Goal: Task Accomplishment & Management: Use online tool/utility

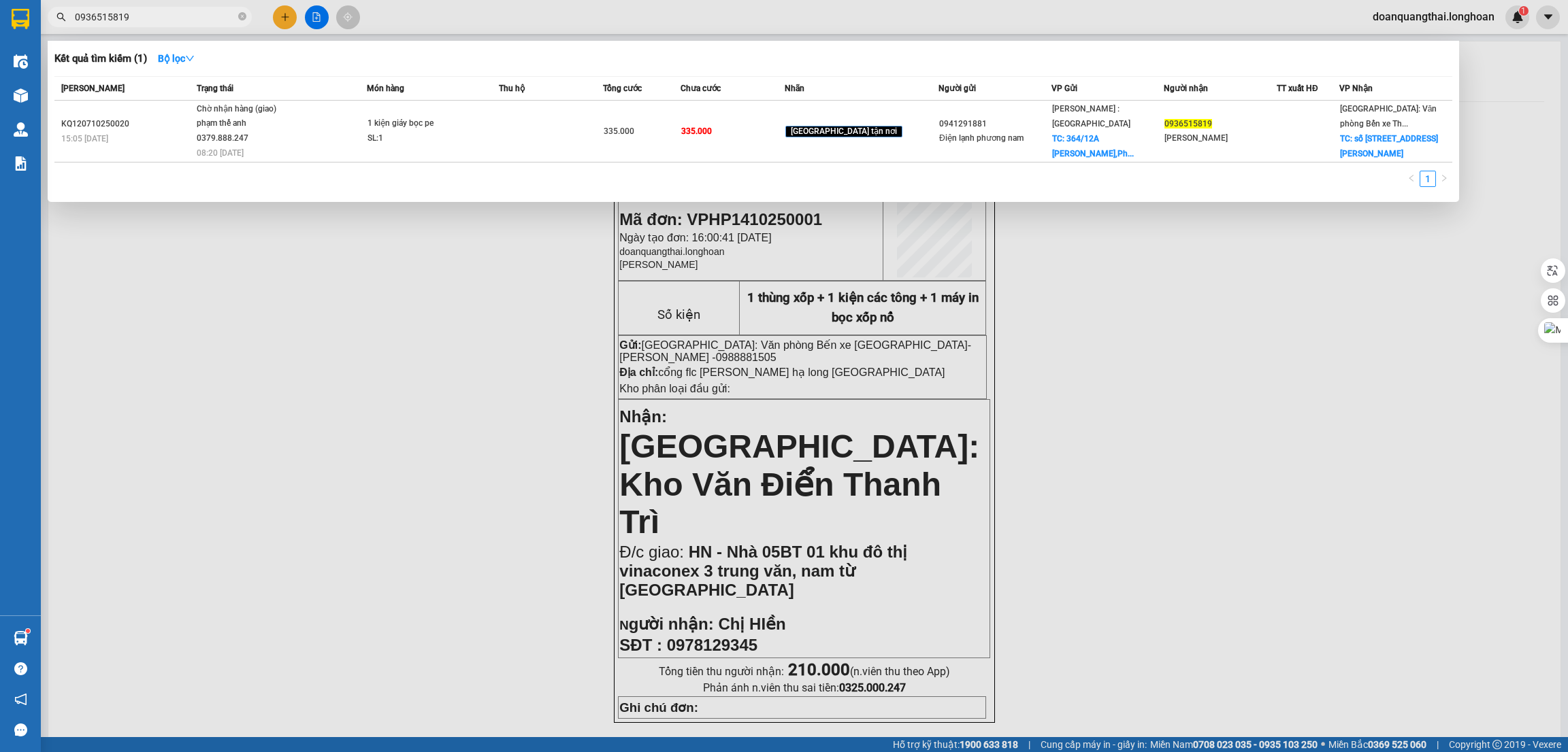
click at [144, 18] on input "0936515819" at bounding box center [155, 17] width 160 height 15
click at [281, 16] on div at bounding box center [784, 376] width 1568 height 752
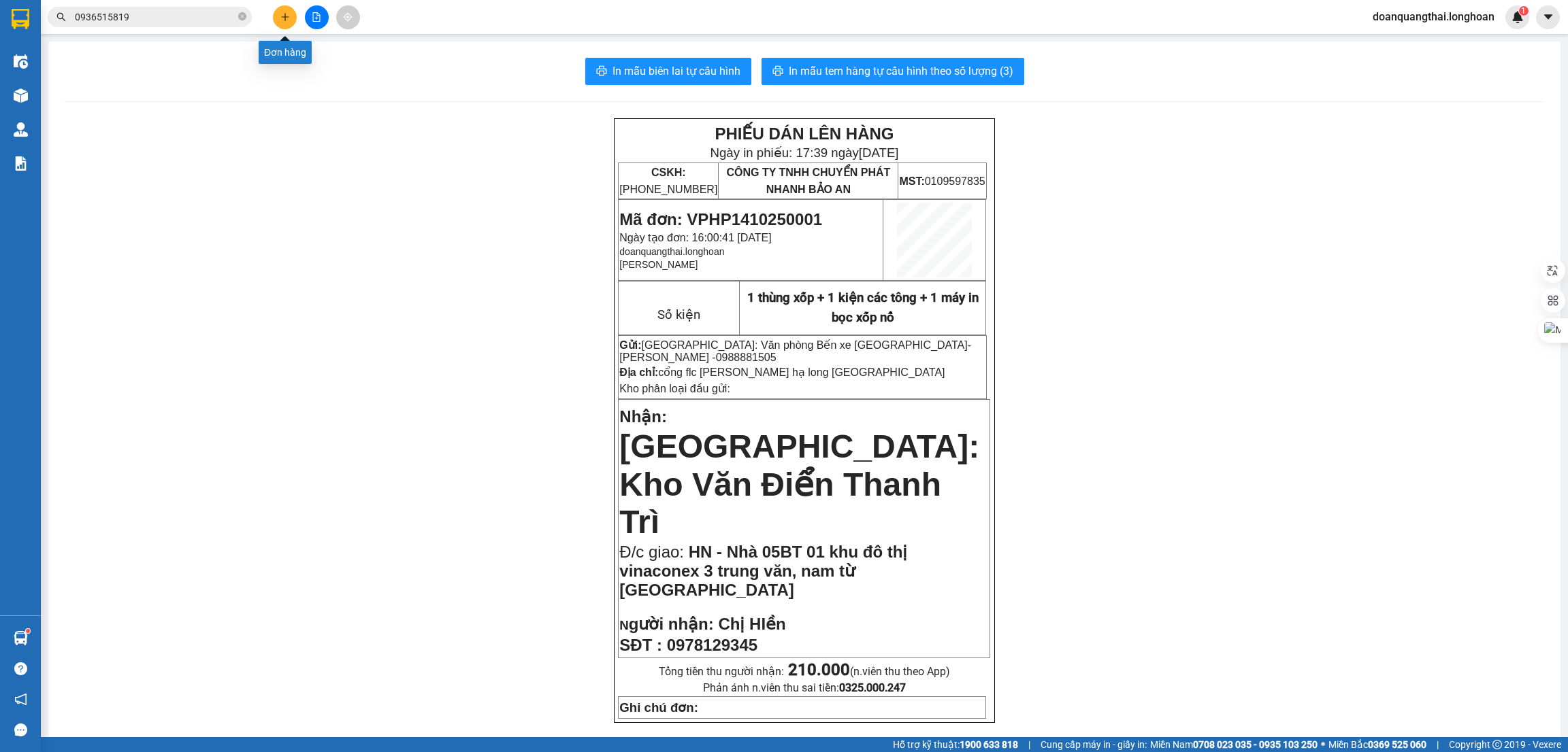
click at [281, 16] on icon "plus" at bounding box center [285, 17] width 10 height 10
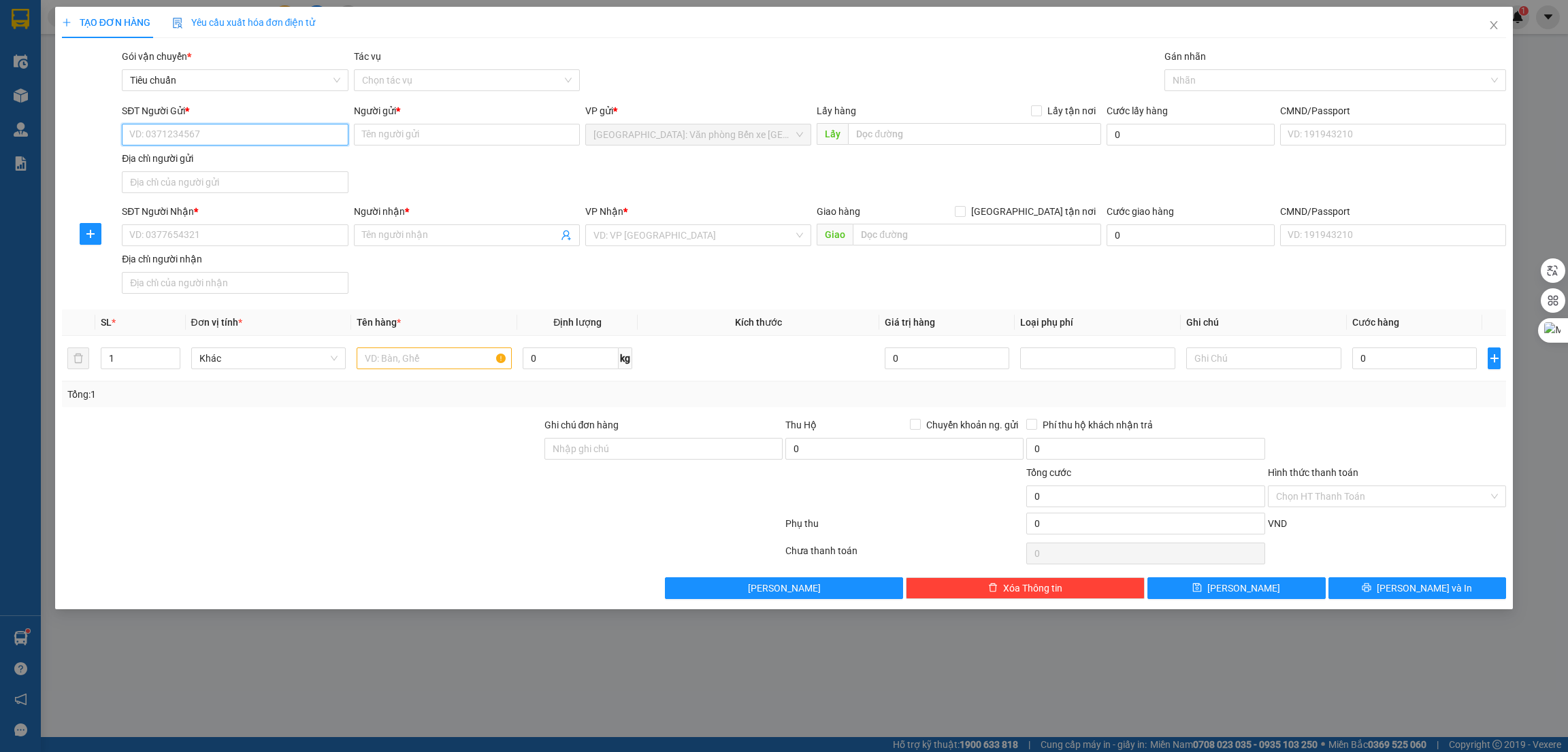
paste input "0985562556"
type input "0985562556"
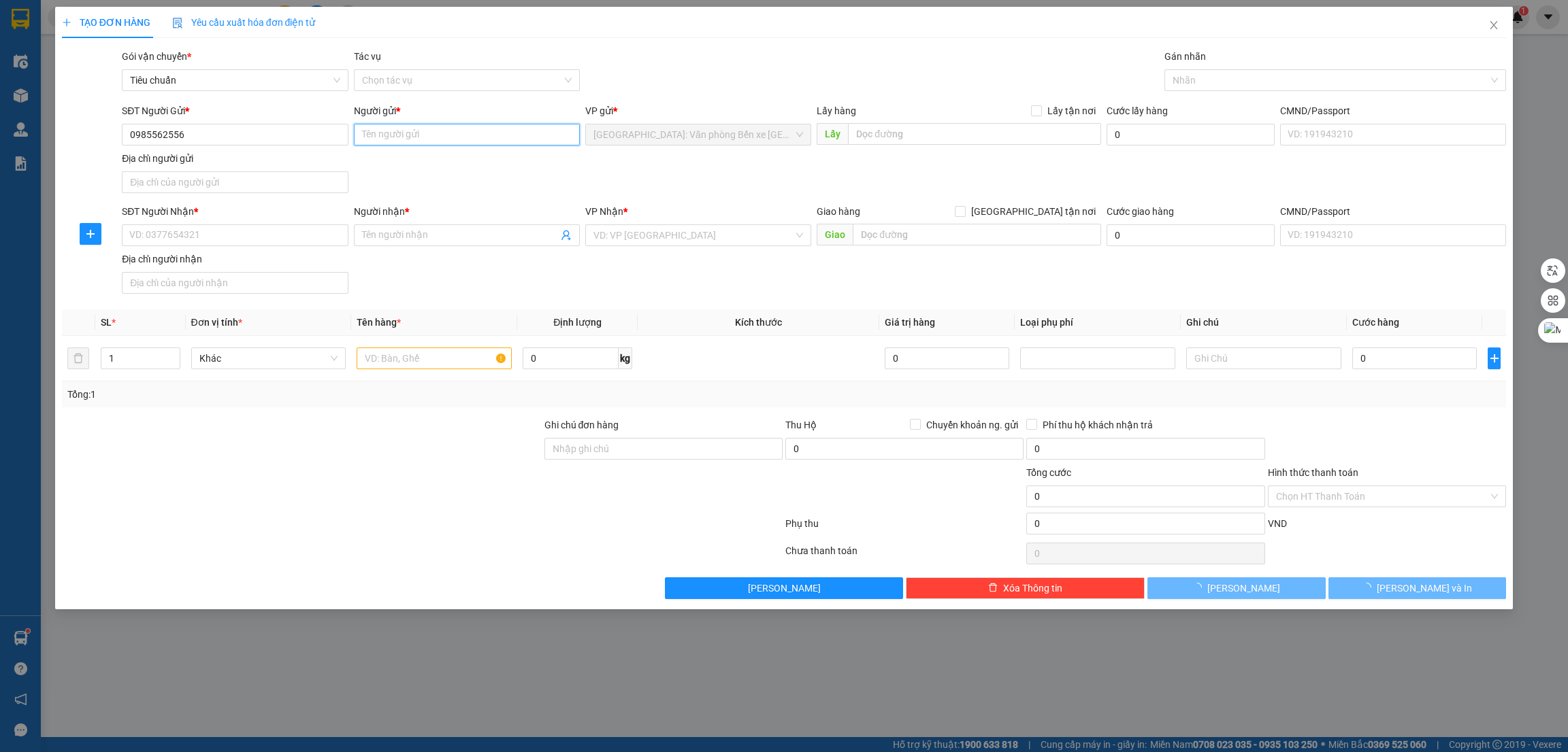
click at [367, 131] on input "Người gửi *" at bounding box center [466, 135] width 226 height 21
type input "[PERSON_NAME]"
click at [230, 242] on input "SĐT Người Nhận *" at bounding box center [234, 235] width 226 height 21
paste input "0985562556"
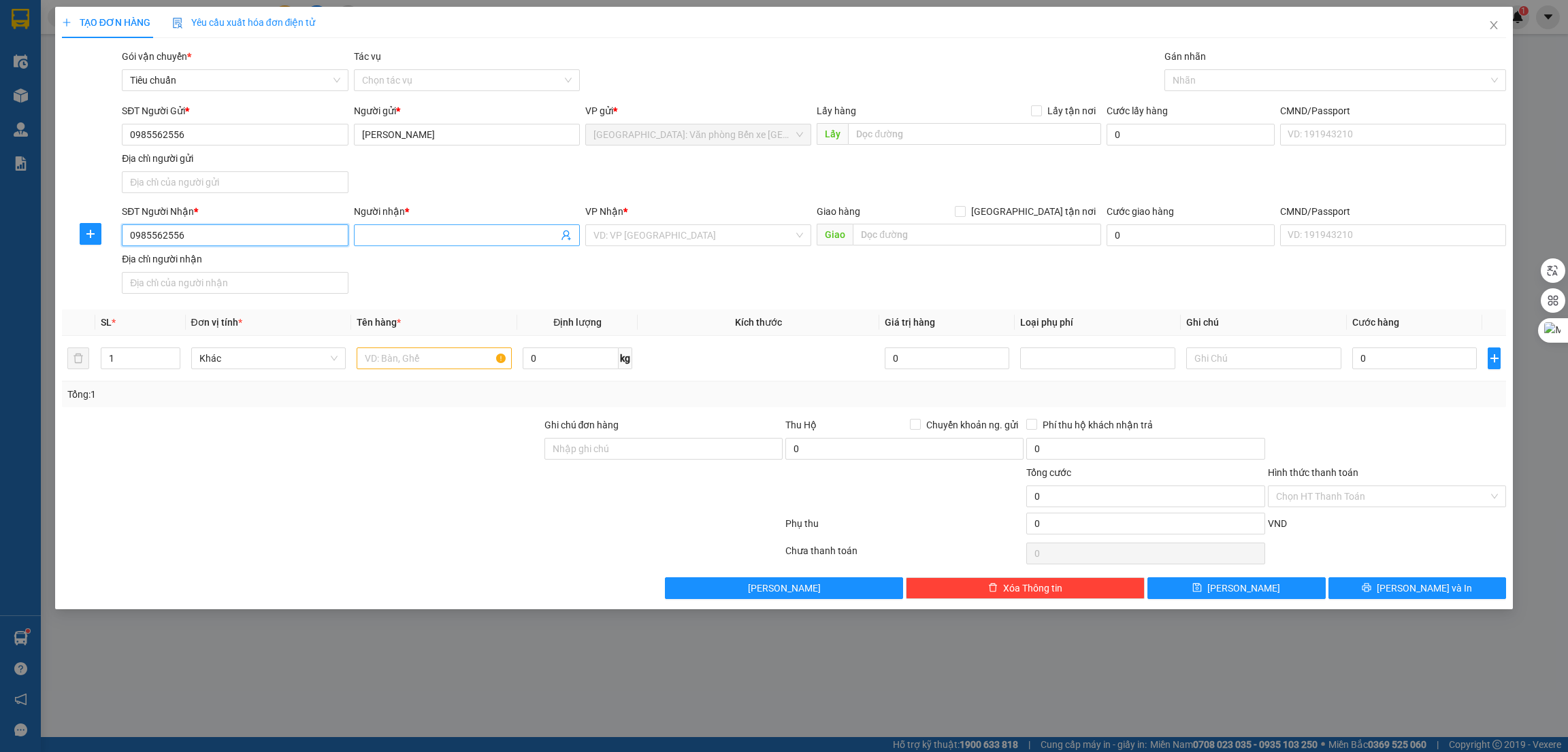
type input "0985562556"
click at [403, 232] on input "Người nhận *" at bounding box center [460, 235] width 196 height 15
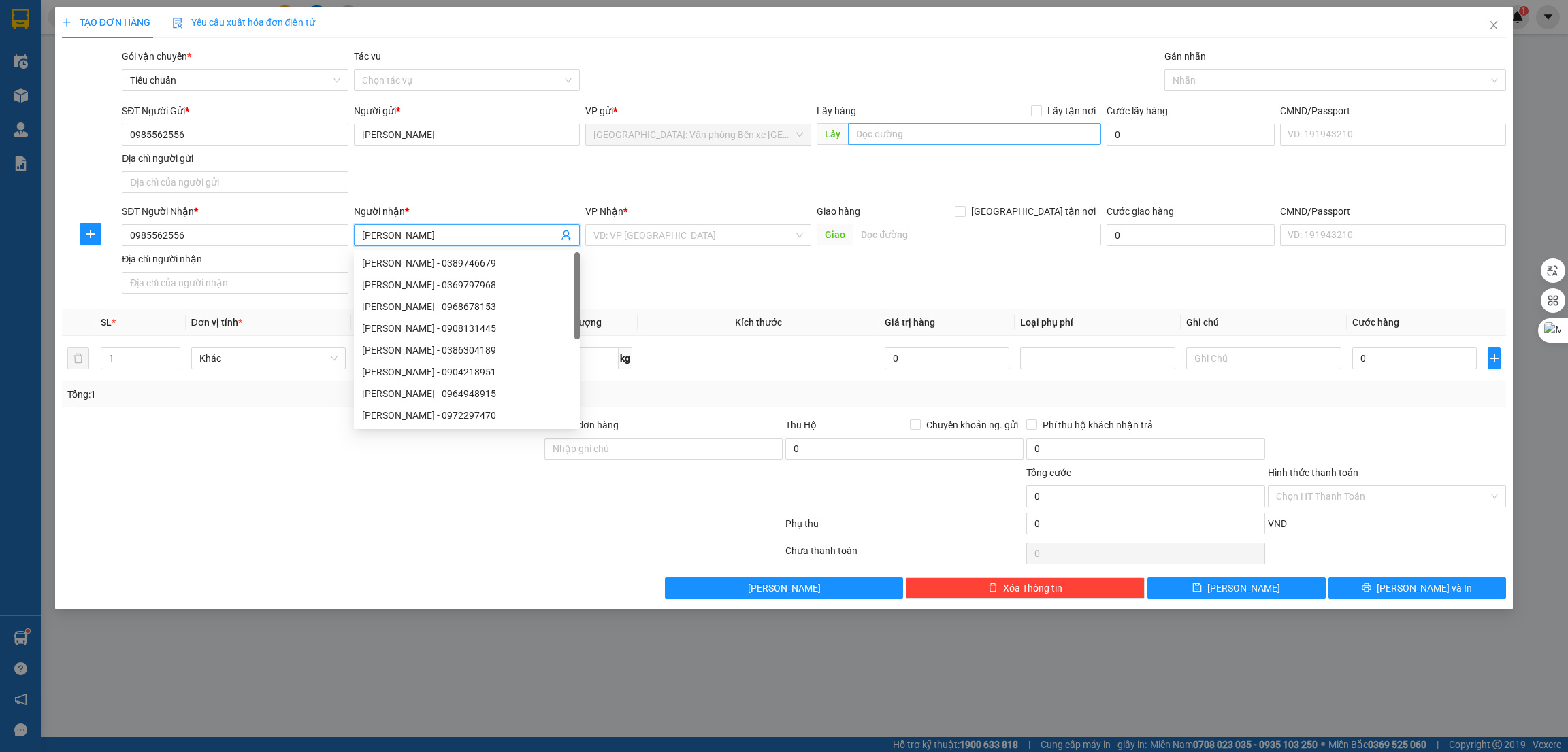
type input "[PERSON_NAME]"
click at [899, 132] on input "text" at bounding box center [974, 134] width 252 height 21
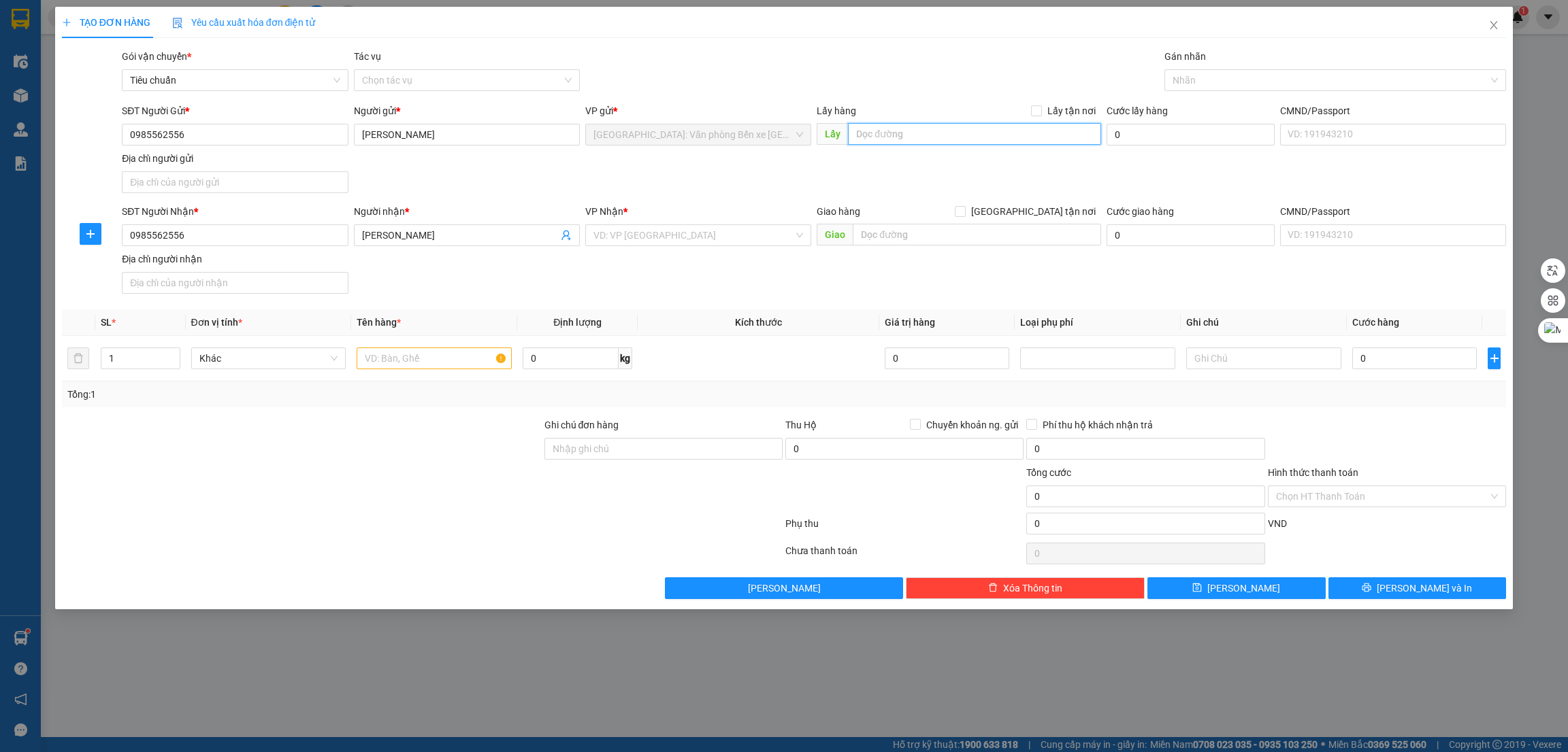
paste input "số 472 hùng thắng hạ long"
type input "số 472 hùng thắng hạ long"
click at [1041, 110] on input "Lấy tận nơi" at bounding box center [1036, 110] width 10 height 10
checkbox input "true"
click at [460, 367] on input "text" at bounding box center [434, 358] width 155 height 21
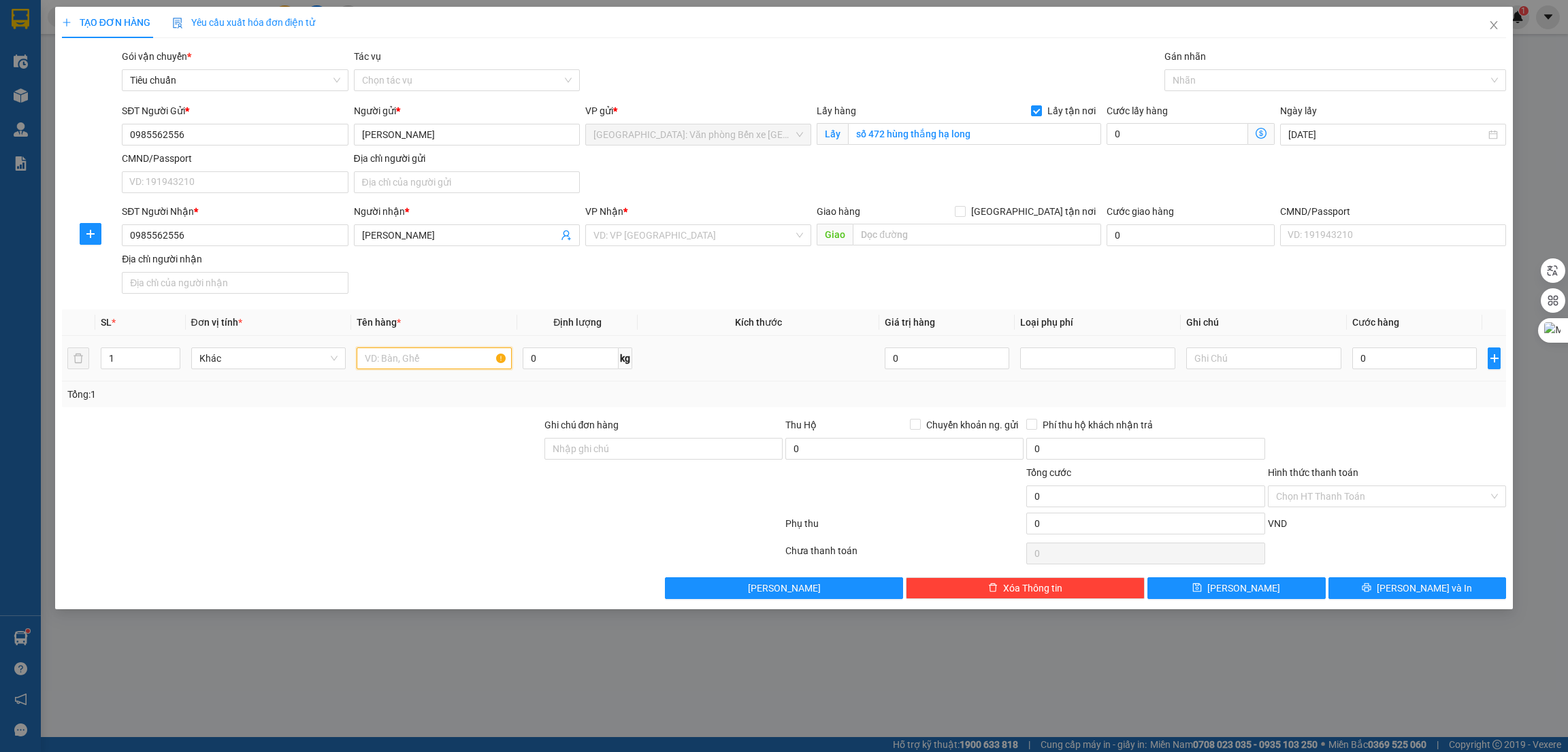
paste input "1 xe wave"
type input "1 xe wave"
click at [736, 241] on input "search" at bounding box center [693, 235] width 200 height 21
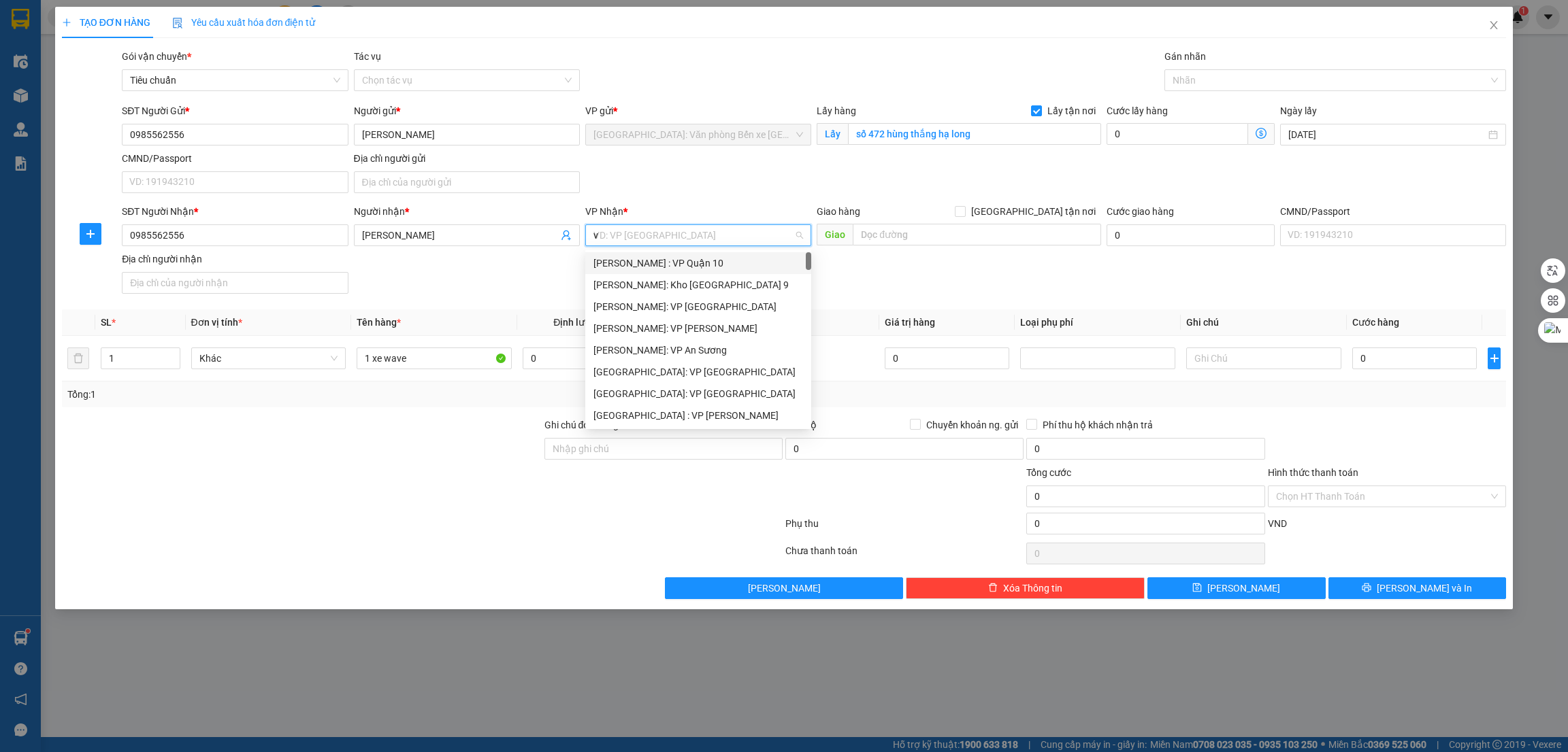
type input "vă"
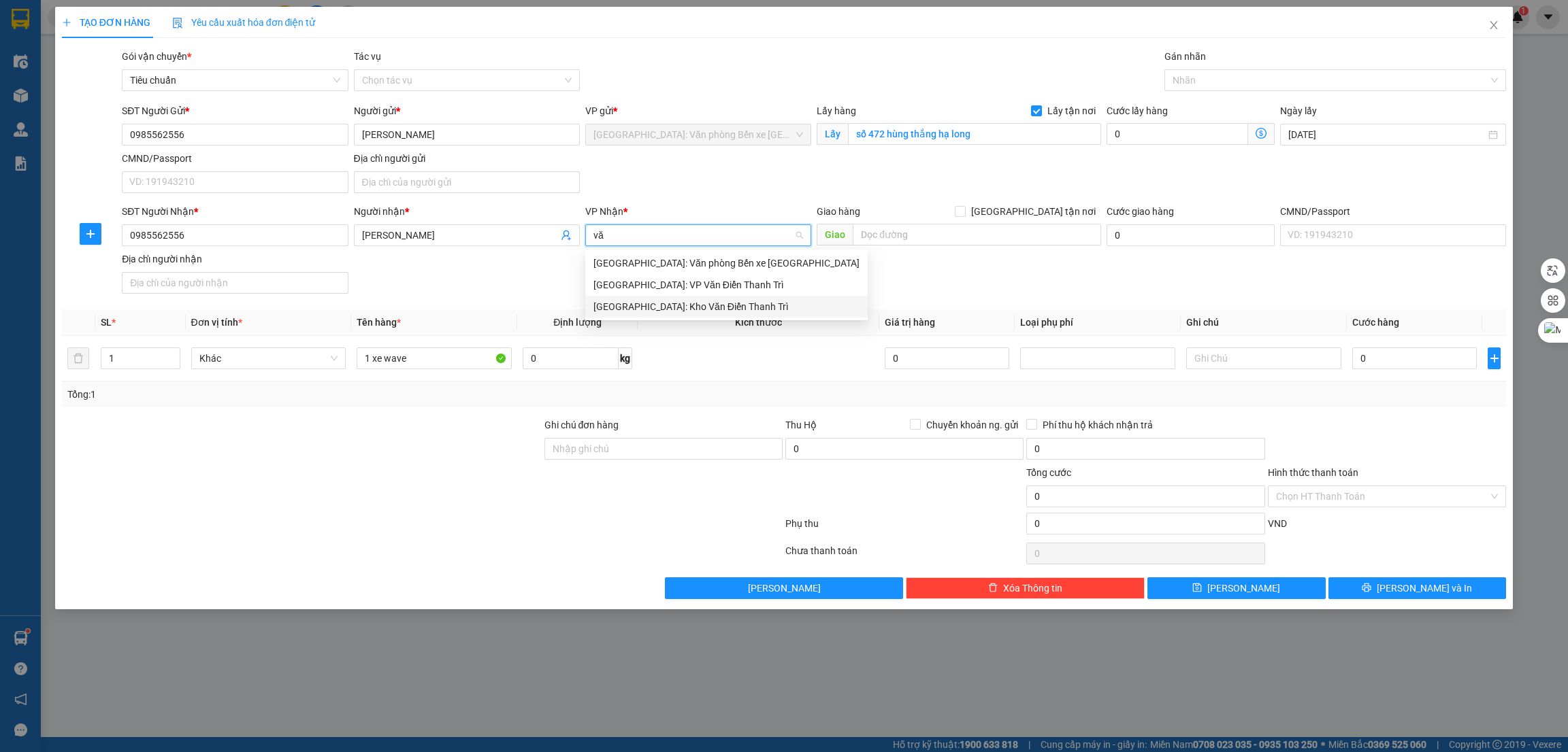
click at [718, 304] on div "[GEOGRAPHIC_DATA]: Kho Văn Điển Thanh Trì" at bounding box center [727, 307] width 266 height 15
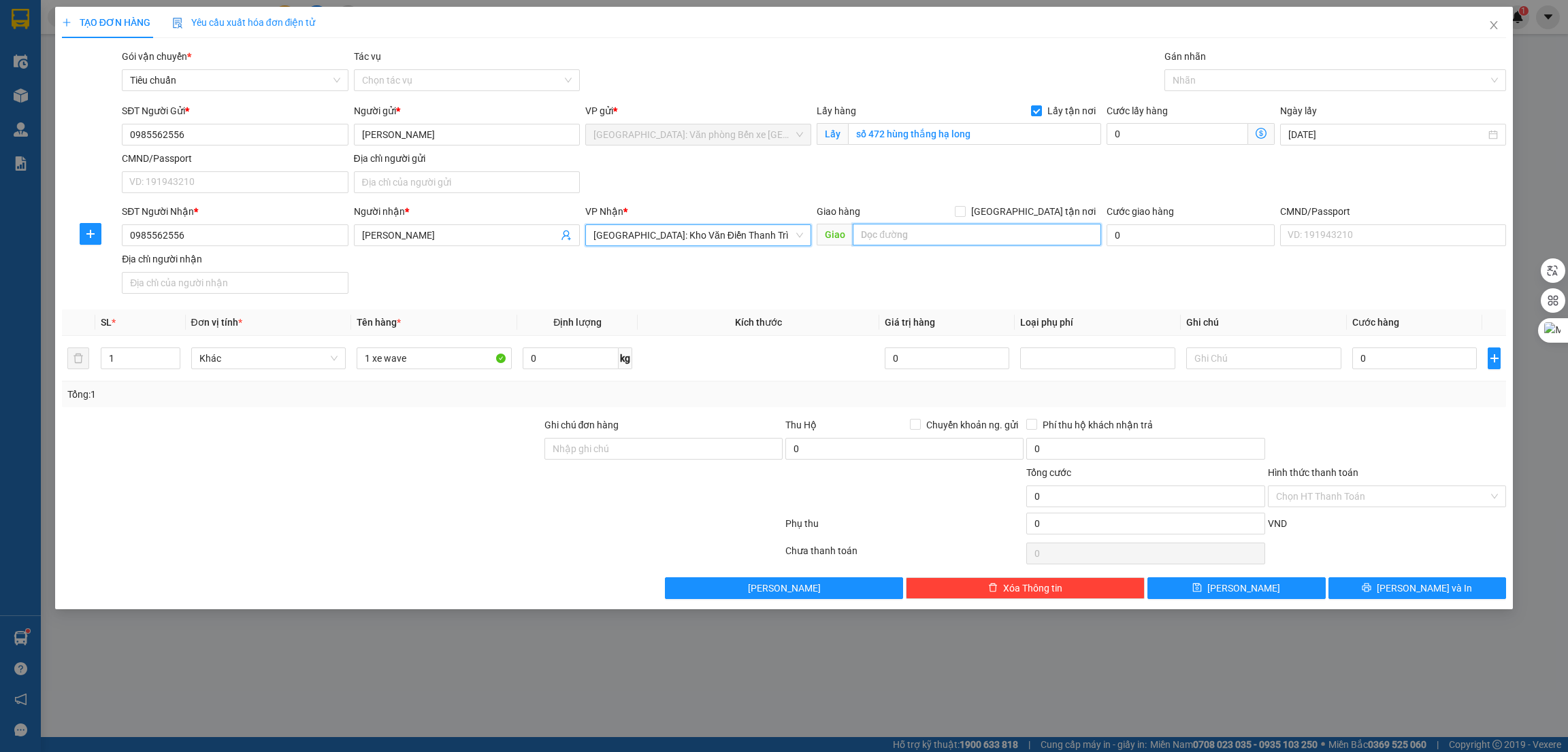
click at [904, 240] on input "text" at bounding box center [976, 234] width 247 height 21
paste input "số 11 ngõ 999 bát khối gia lâm [GEOGRAPHIC_DATA]"
type input "HN - số 11 ngõ 999 bát khối gia lâm [GEOGRAPHIC_DATA]"
click at [1038, 215] on label "[GEOGRAPHIC_DATA] tận nơi" at bounding box center [1028, 211] width 146 height 15
click at [964, 215] on input "[GEOGRAPHIC_DATA] tận nơi" at bounding box center [960, 211] width 10 height 10
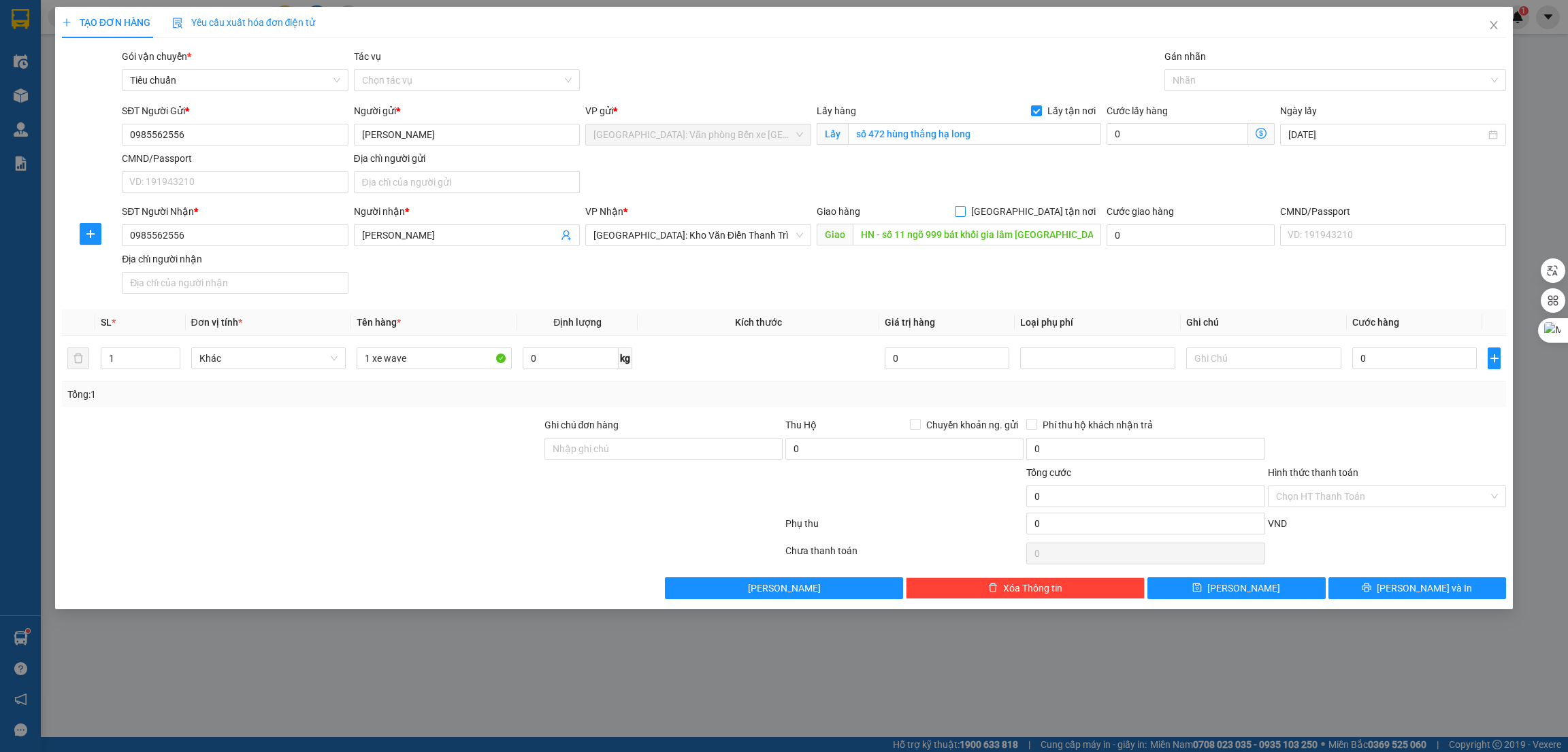
checkbox input "true"
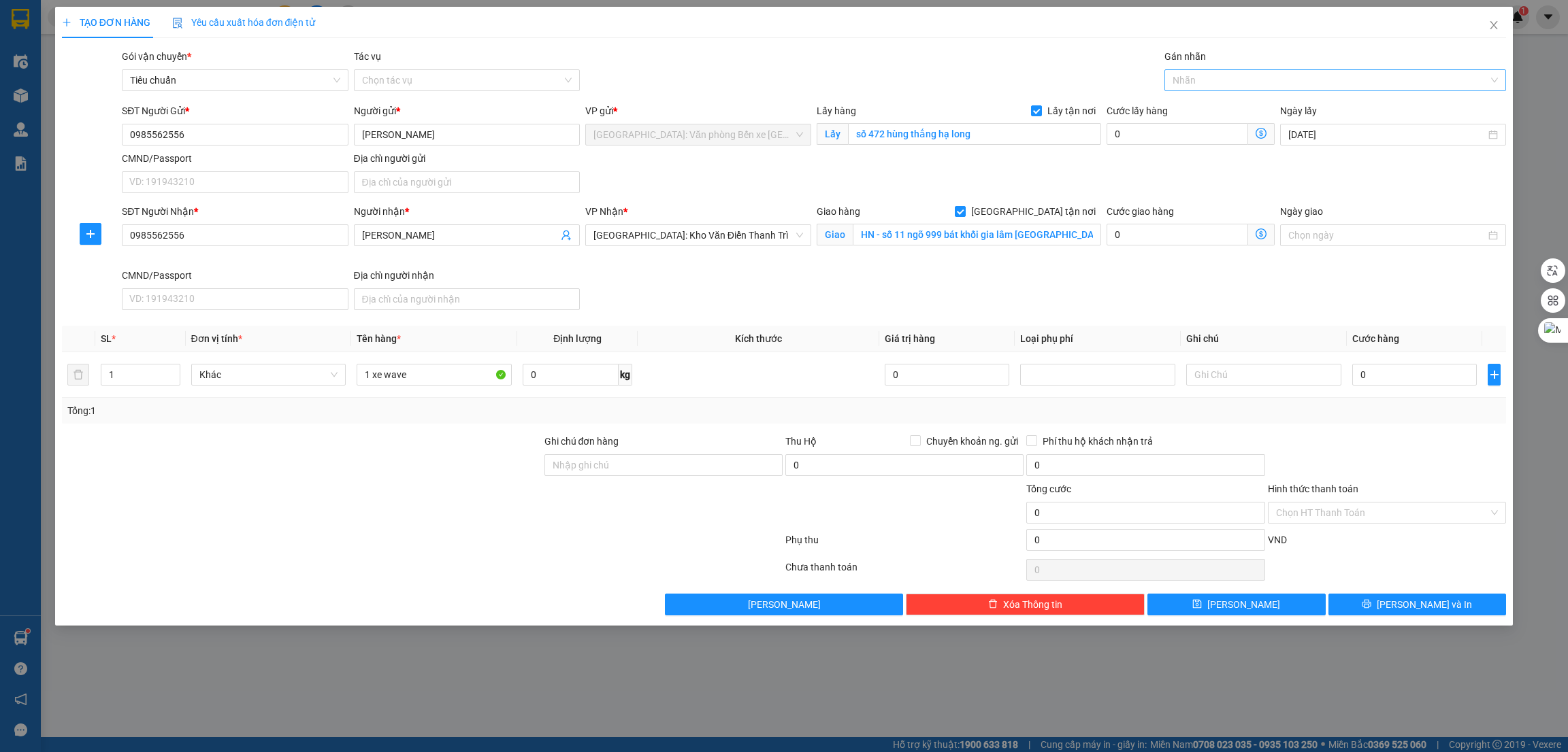
click at [1185, 75] on div at bounding box center [1329, 81] width 322 height 16
type input "g"
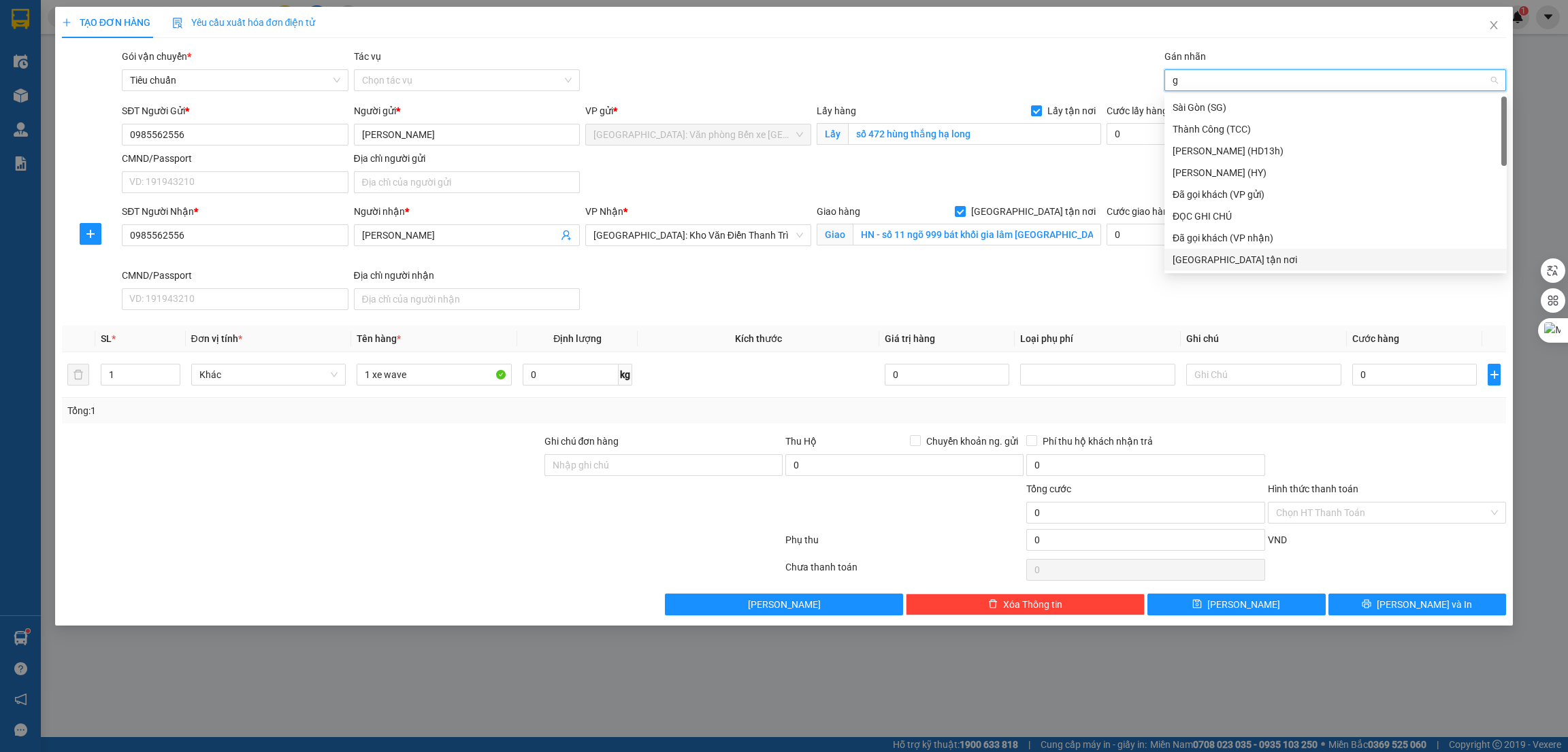
click at [1198, 261] on div "[GEOGRAPHIC_DATA] tận nơi" at bounding box center [1335, 260] width 326 height 15
click at [1377, 377] on input "0" at bounding box center [1414, 375] width 124 height 21
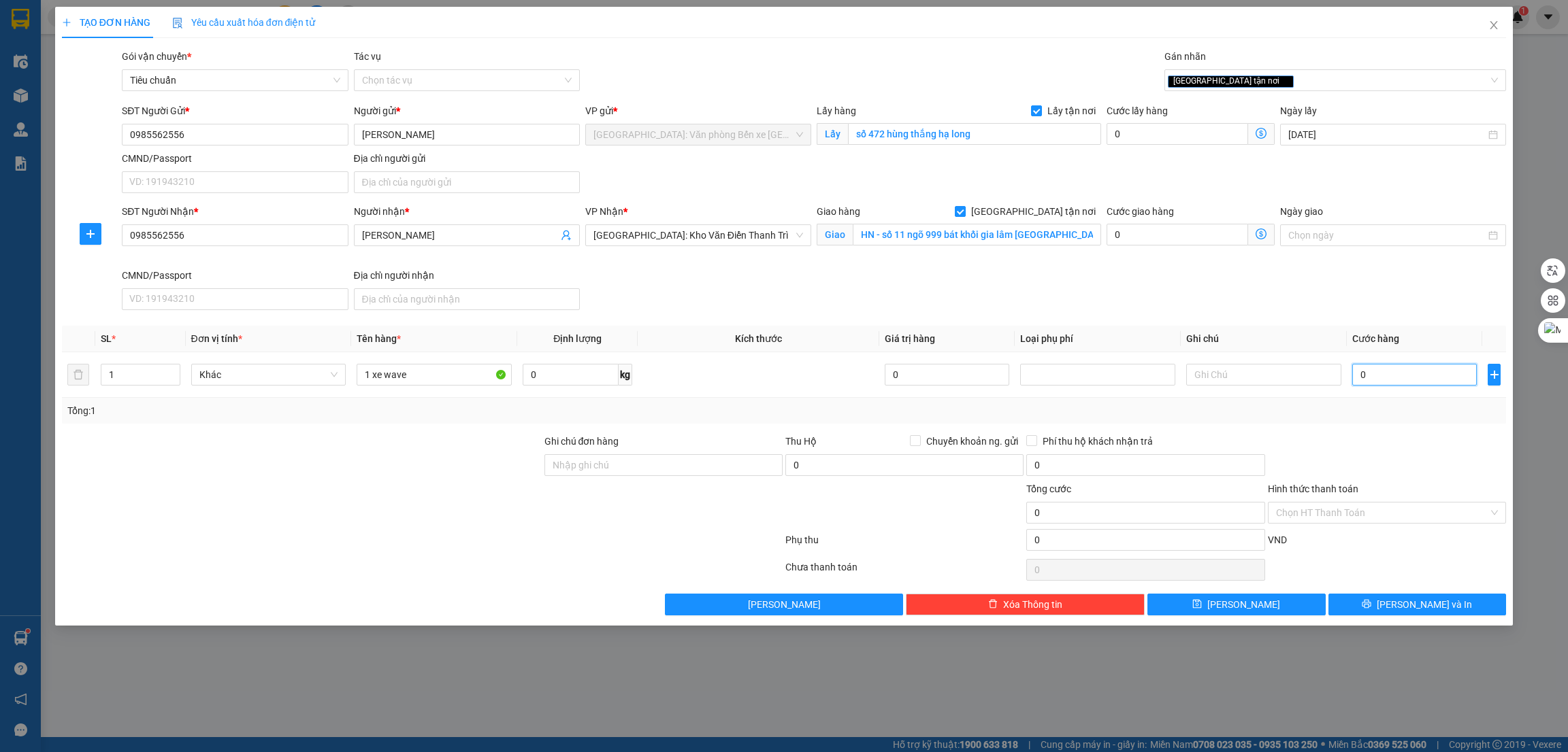
type input "3"
type input "34"
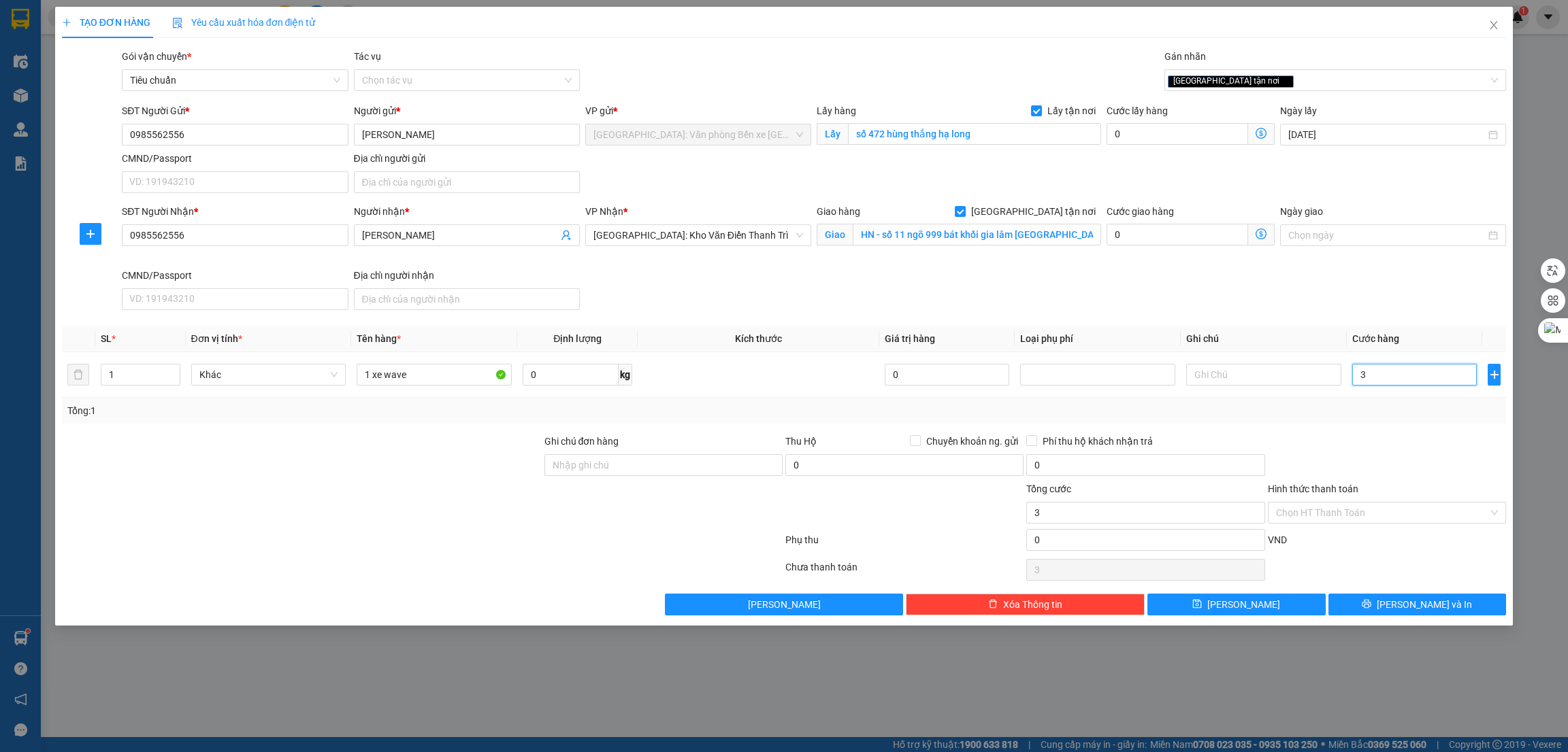
type input "34"
type input "340"
type input "3.400"
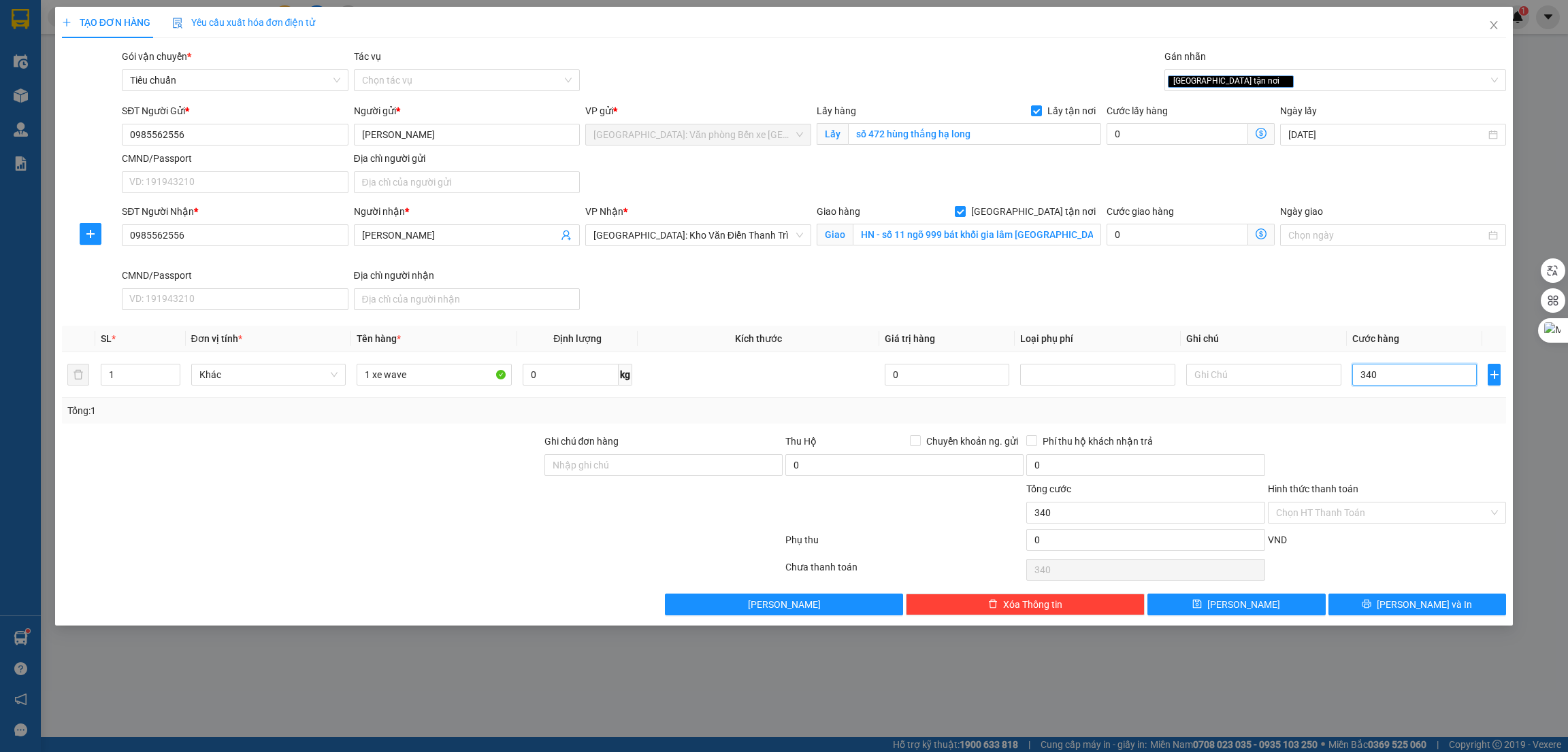
type input "3.400"
type input "34.000"
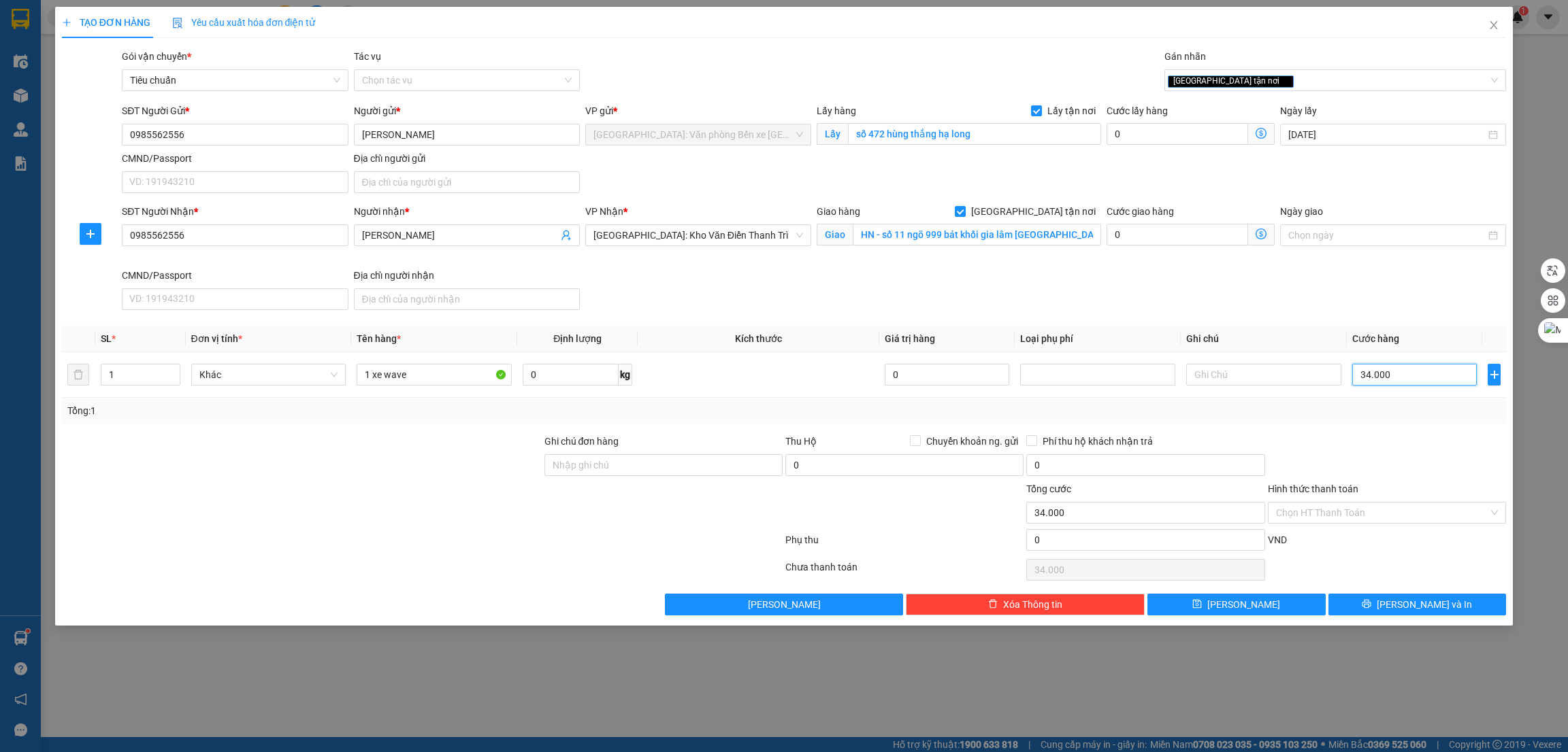
type input "340.000"
click at [1279, 606] on button "[PERSON_NAME]" at bounding box center [1237, 605] width 178 height 21
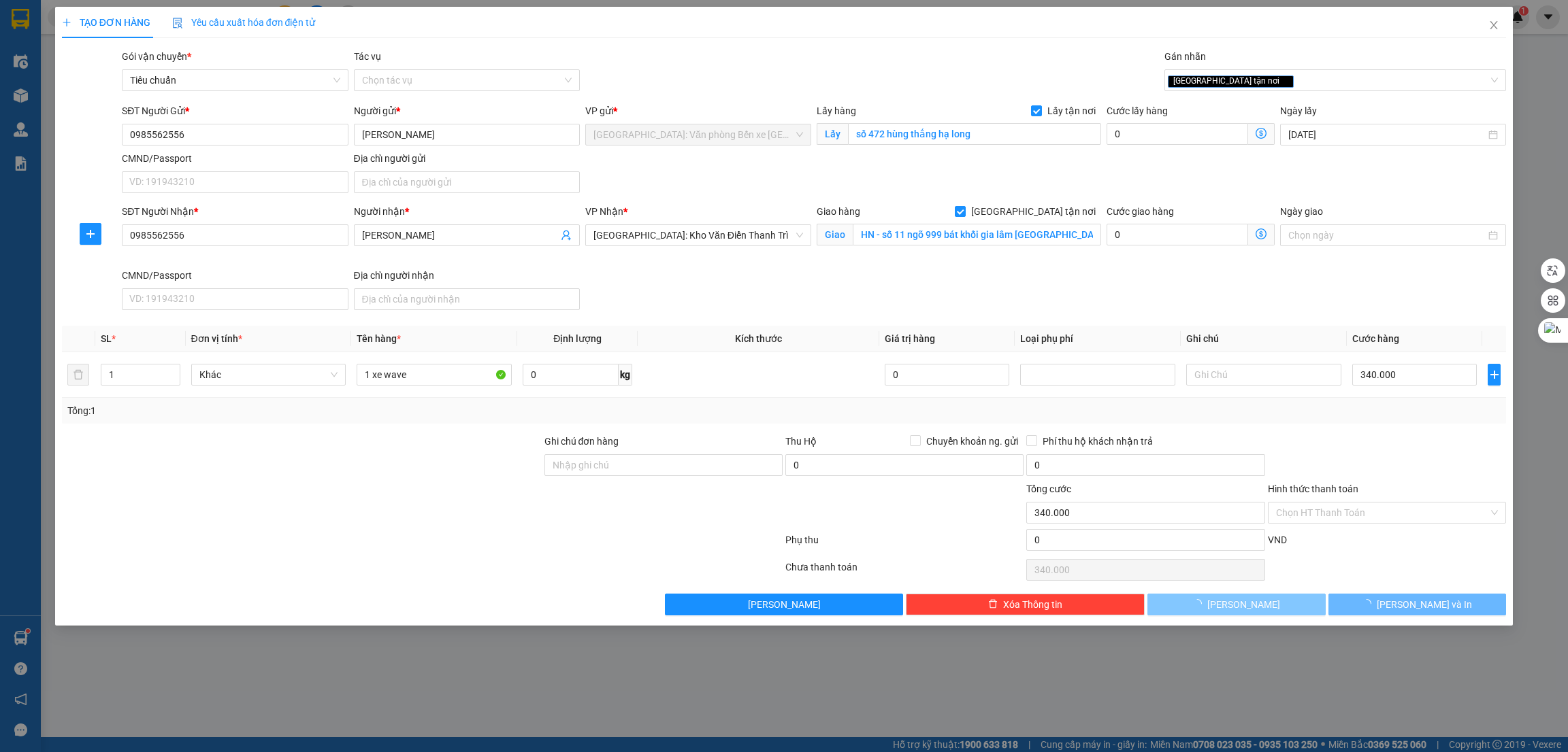
checkbox input "false"
type input "0"
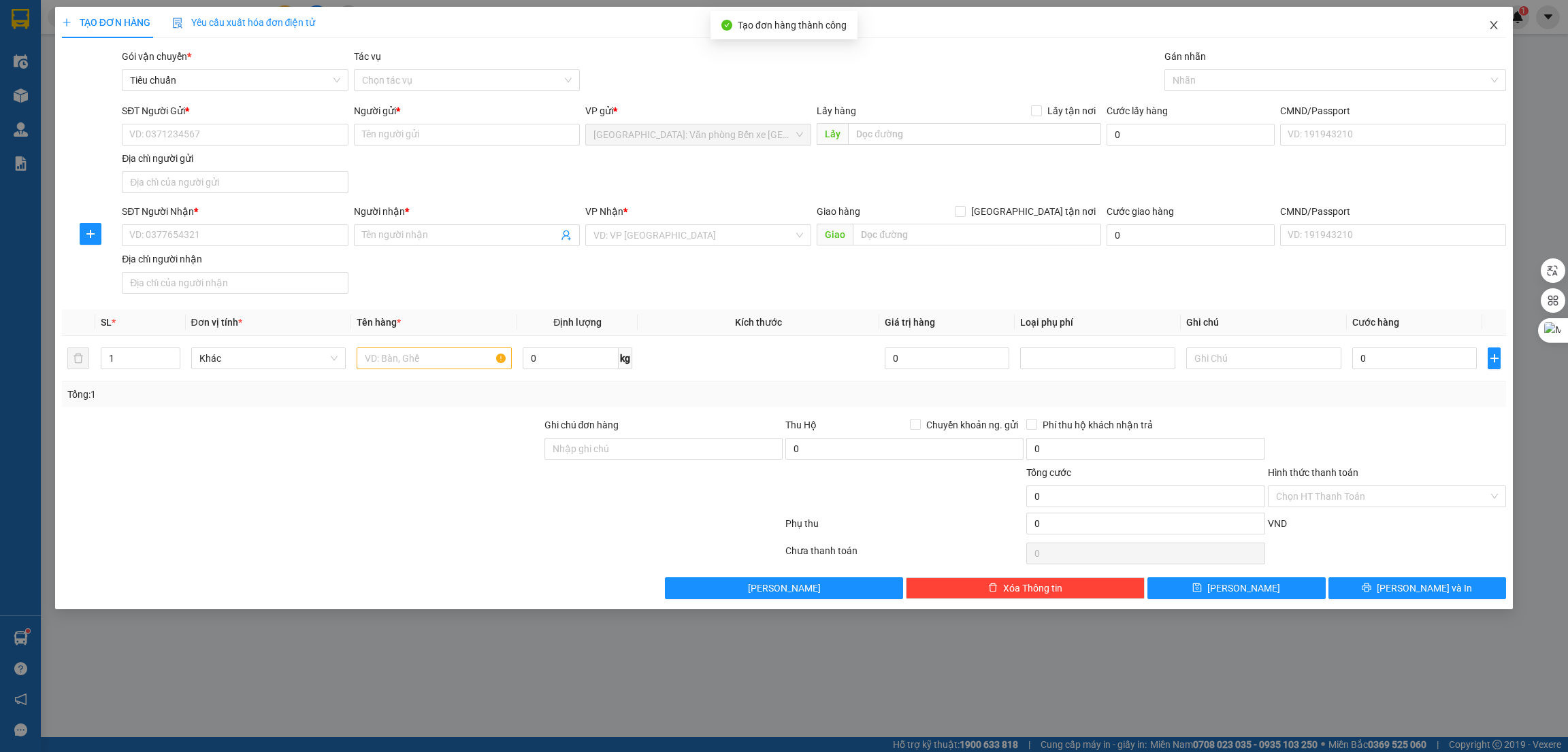
click at [1496, 24] on icon "close" at bounding box center [1493, 25] width 11 height 11
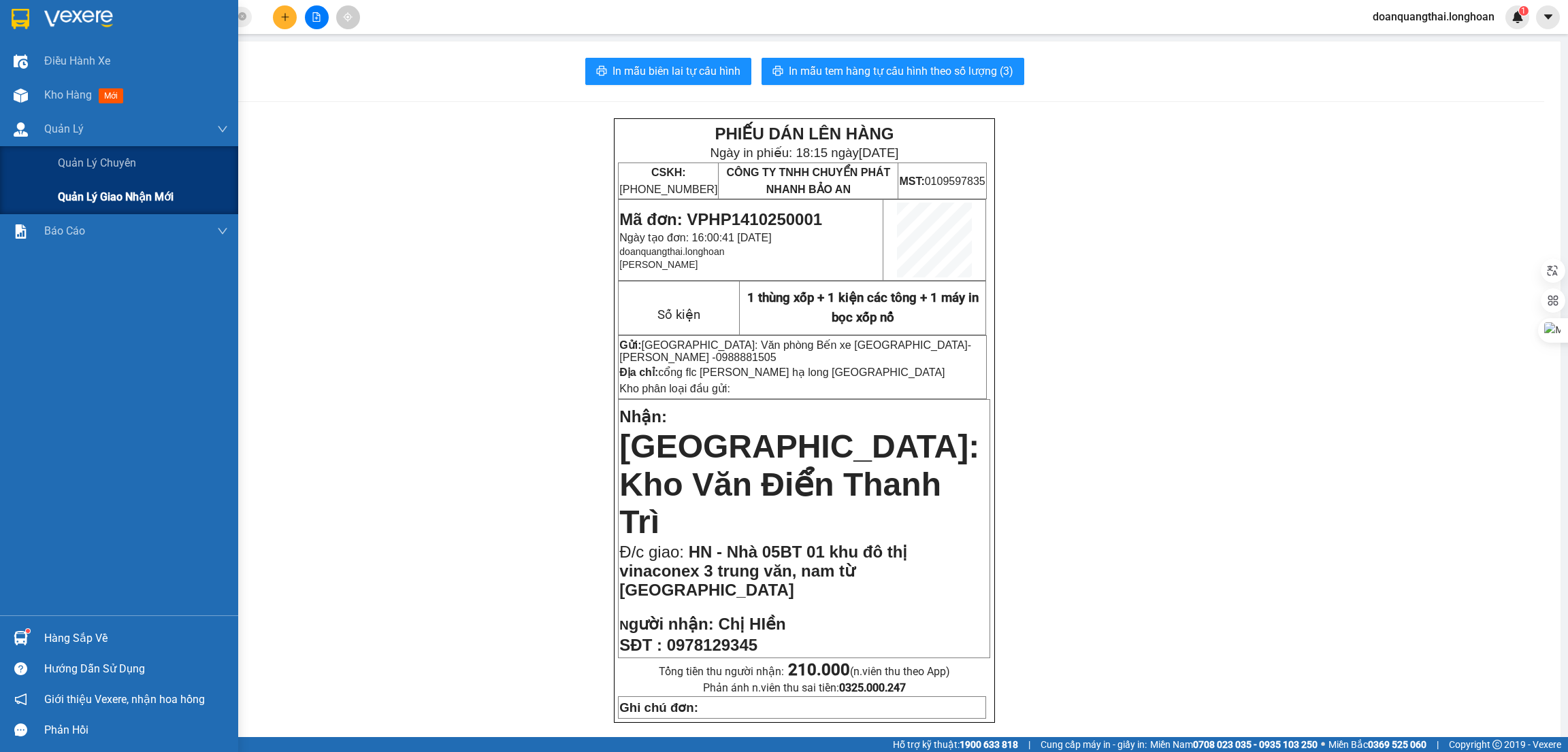
click at [84, 198] on span "Quản lý giao nhận mới" at bounding box center [115, 196] width 116 height 17
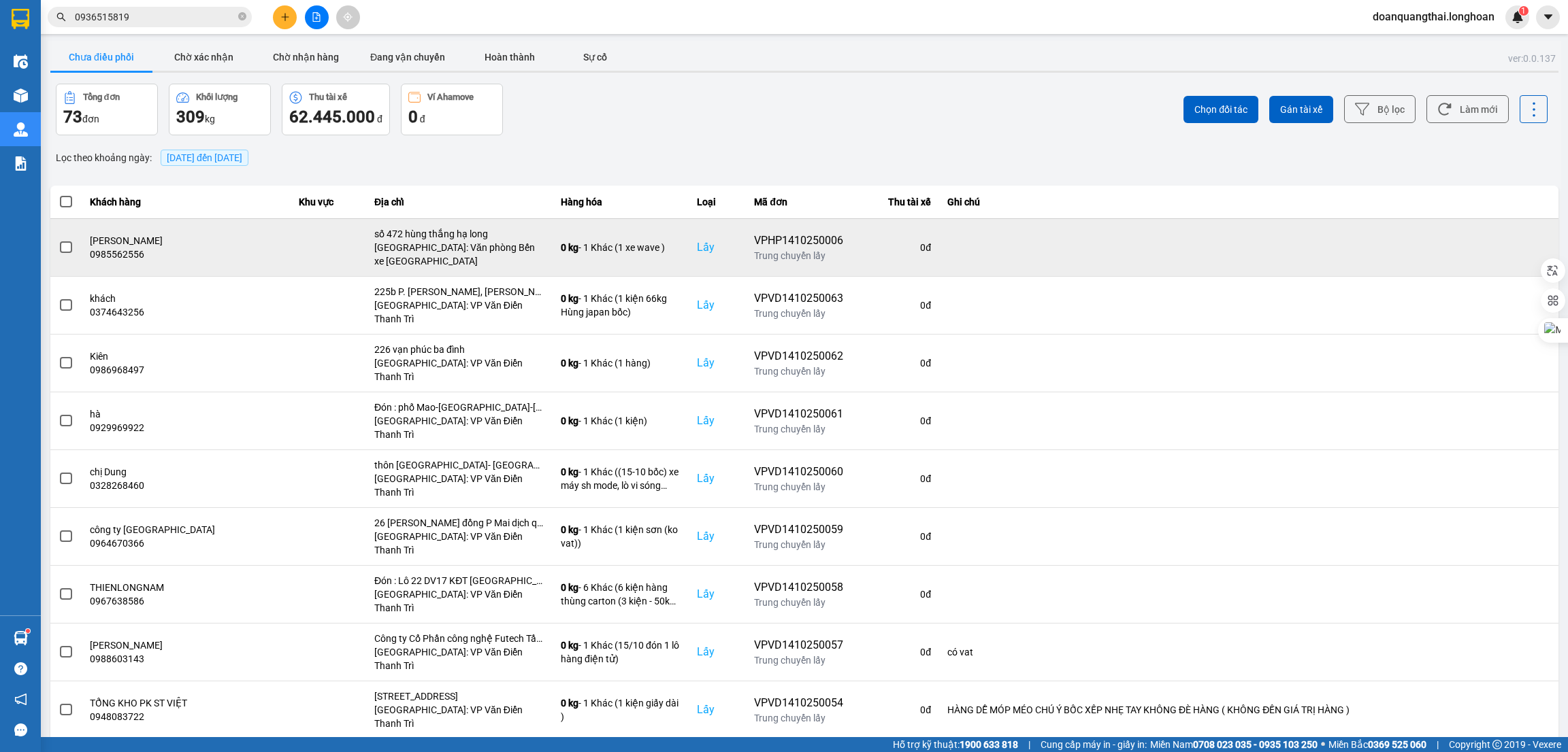
click at [70, 248] on span at bounding box center [66, 247] width 12 height 12
click at [58, 240] on input "checkbox" at bounding box center [58, 240] width 0 height 0
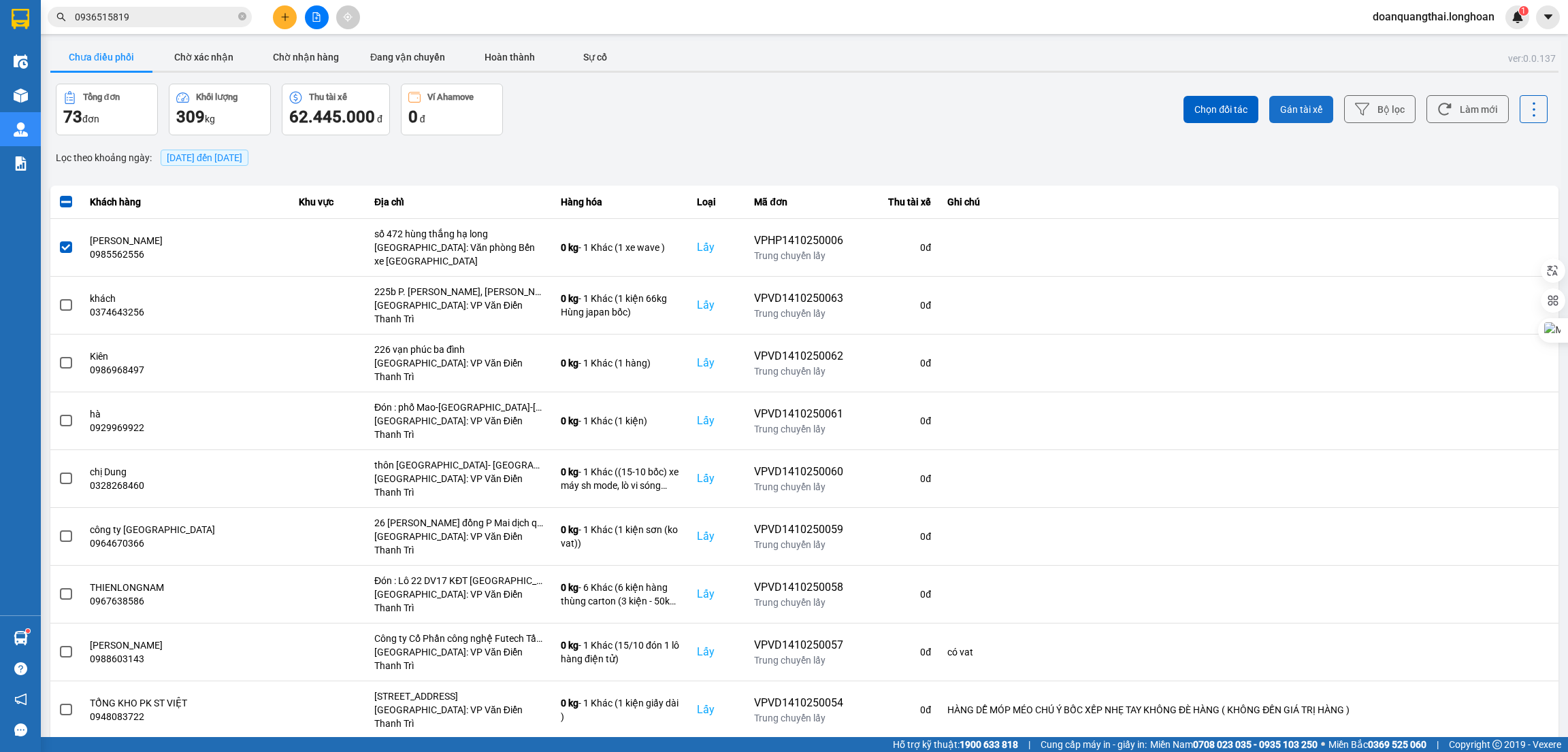
click at [1316, 114] on span "Gán tài xế" at bounding box center [1301, 109] width 42 height 14
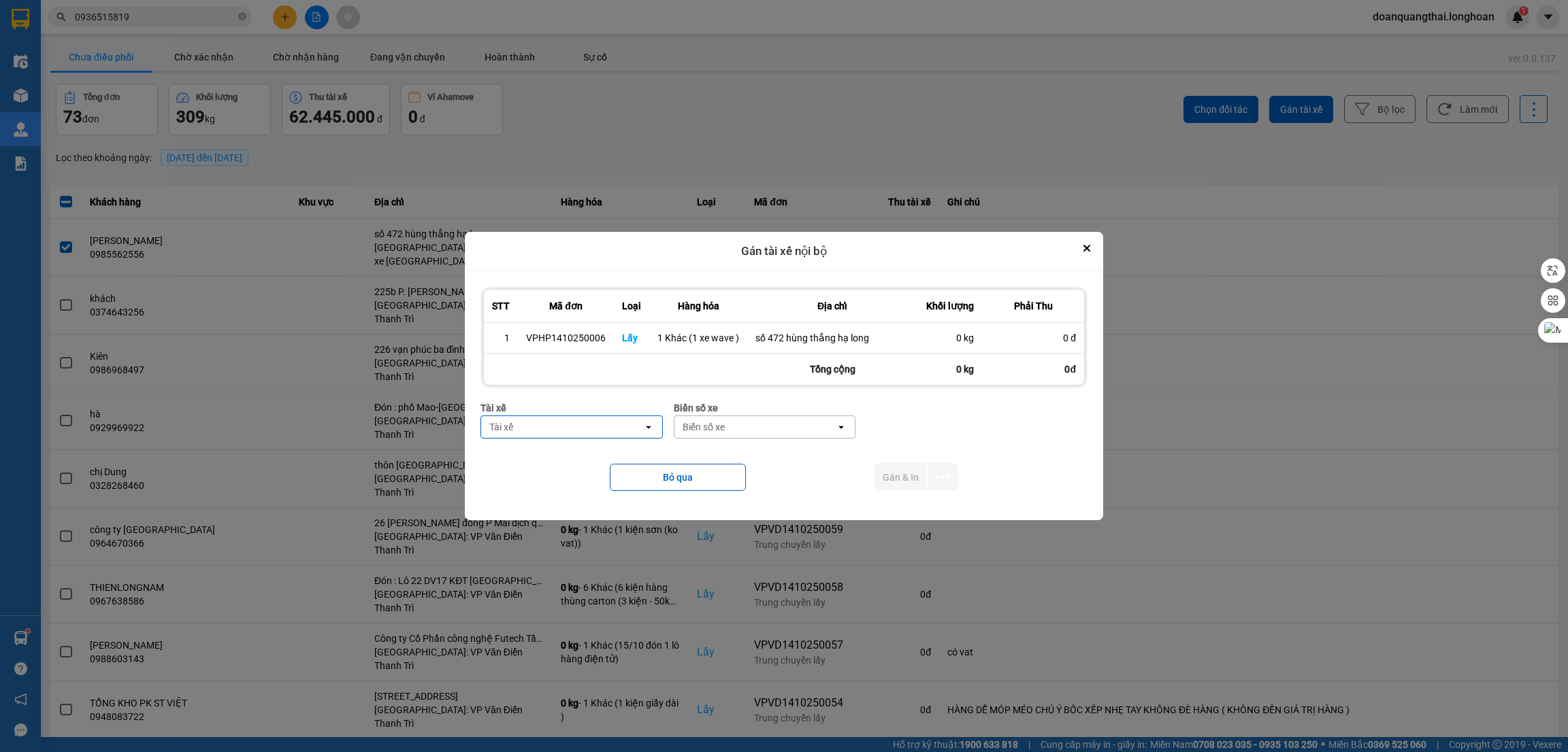
click at [590, 418] on div "Tài xế" at bounding box center [562, 427] width 162 height 21
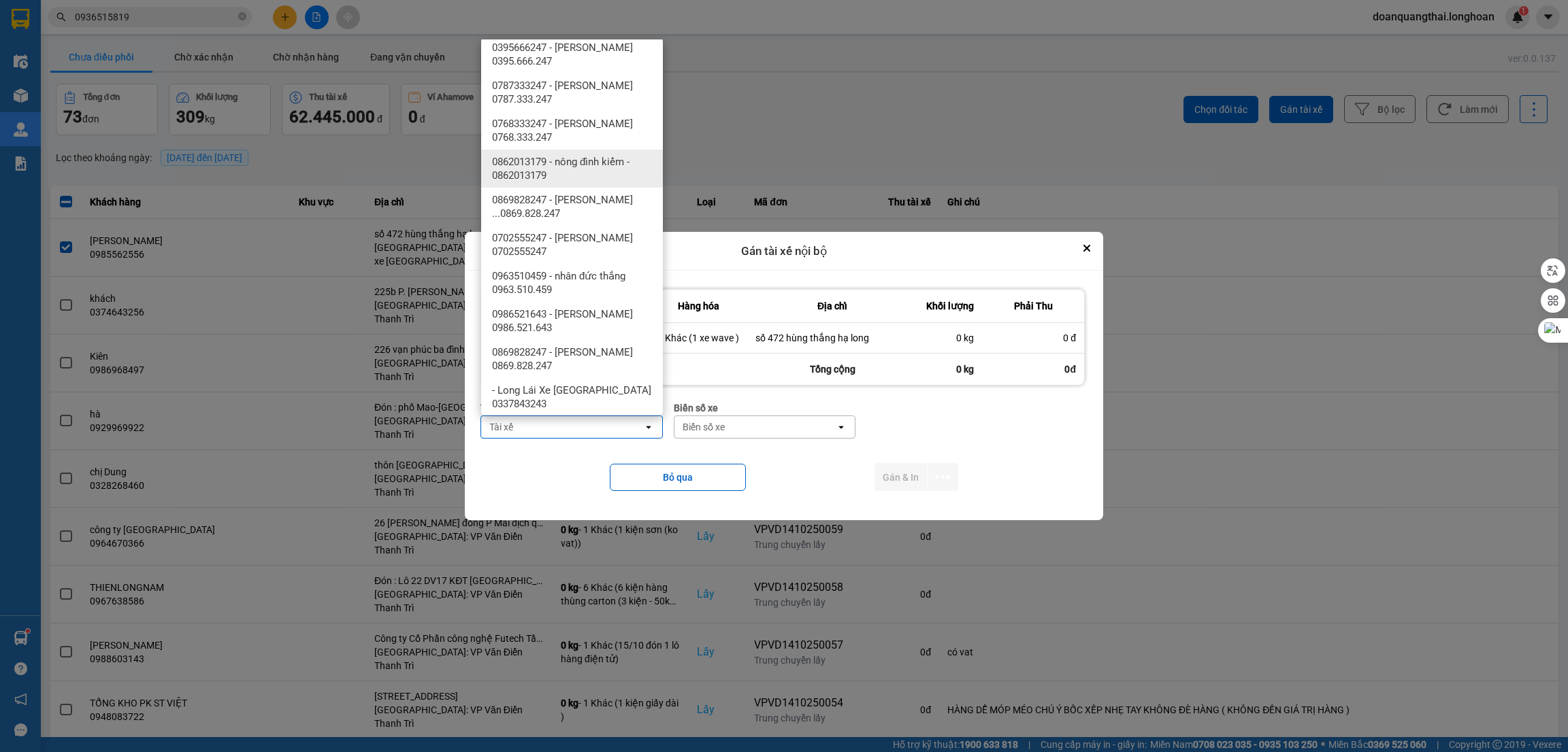
scroll to position [714, 0]
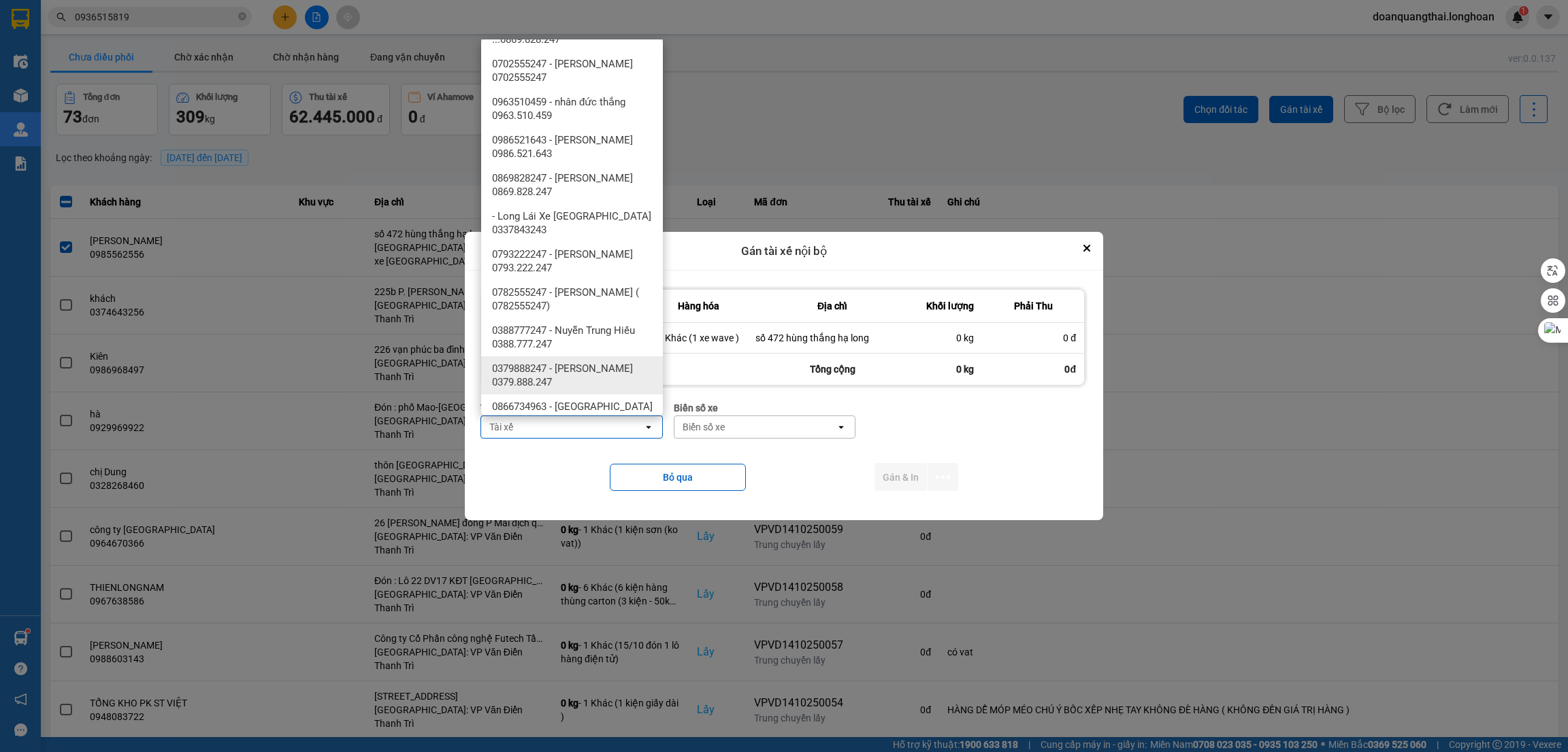
click at [594, 357] on div "0379888247 - [PERSON_NAME] 0379.888.247" at bounding box center [571, 376] width 182 height 38
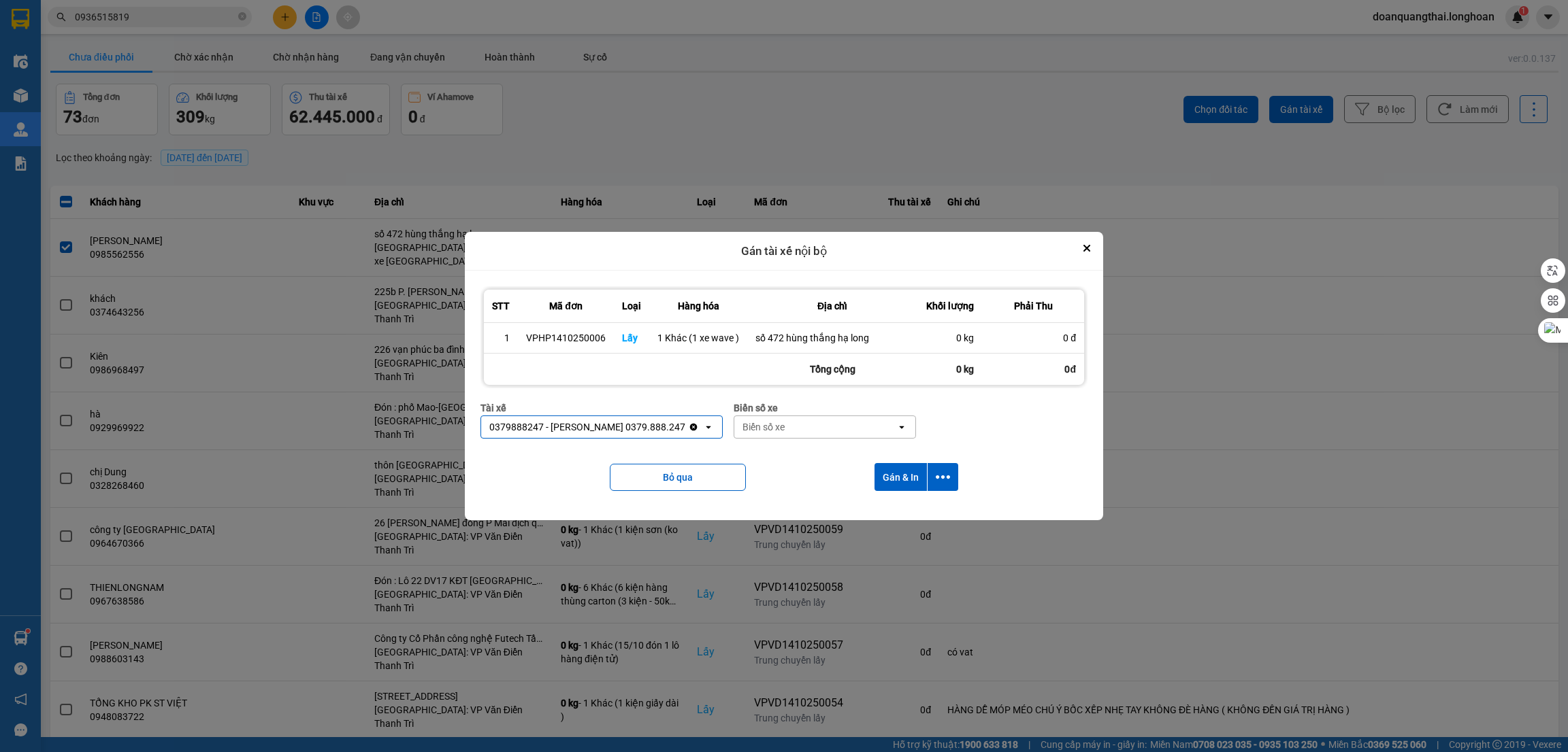
click at [785, 425] on div "Biển số xe" at bounding box center [815, 427] width 162 height 21
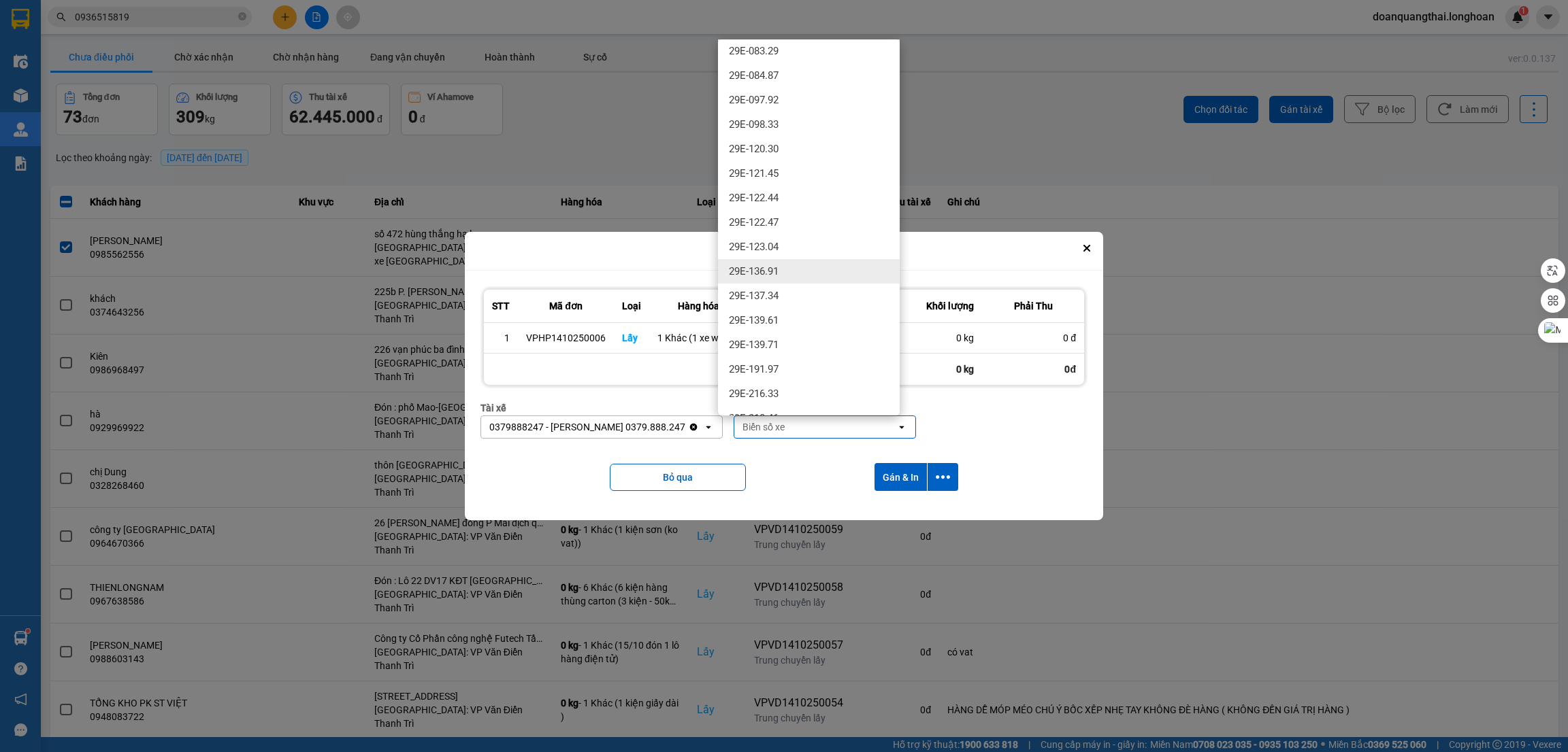
scroll to position [408, 0]
click at [798, 259] on div "29E-137.34" at bounding box center [808, 261] width 182 height 25
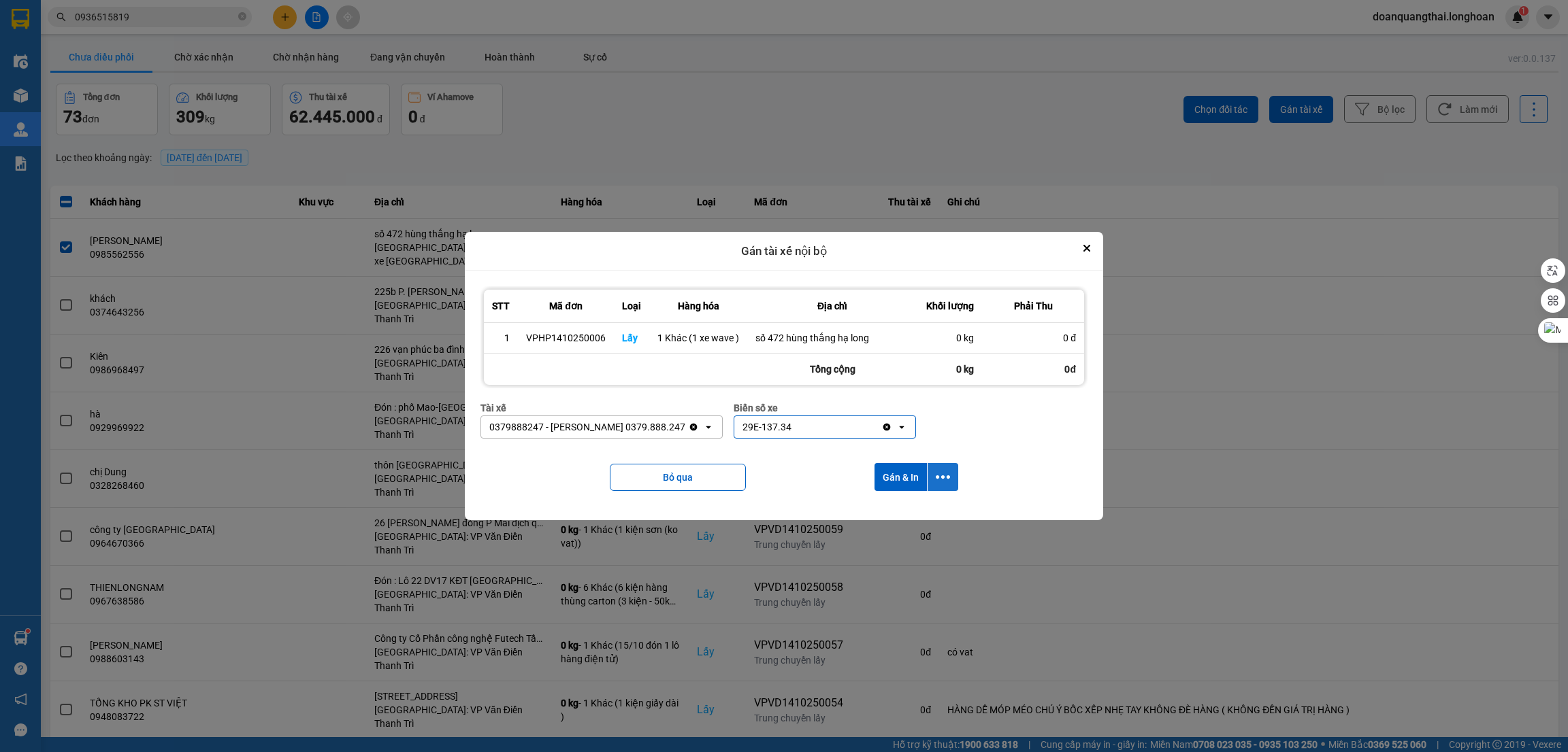
click at [944, 486] on button "dialog" at bounding box center [942, 477] width 30 height 28
click at [897, 512] on span "Chỉ gán tài" at bounding box center [889, 514] width 45 height 14
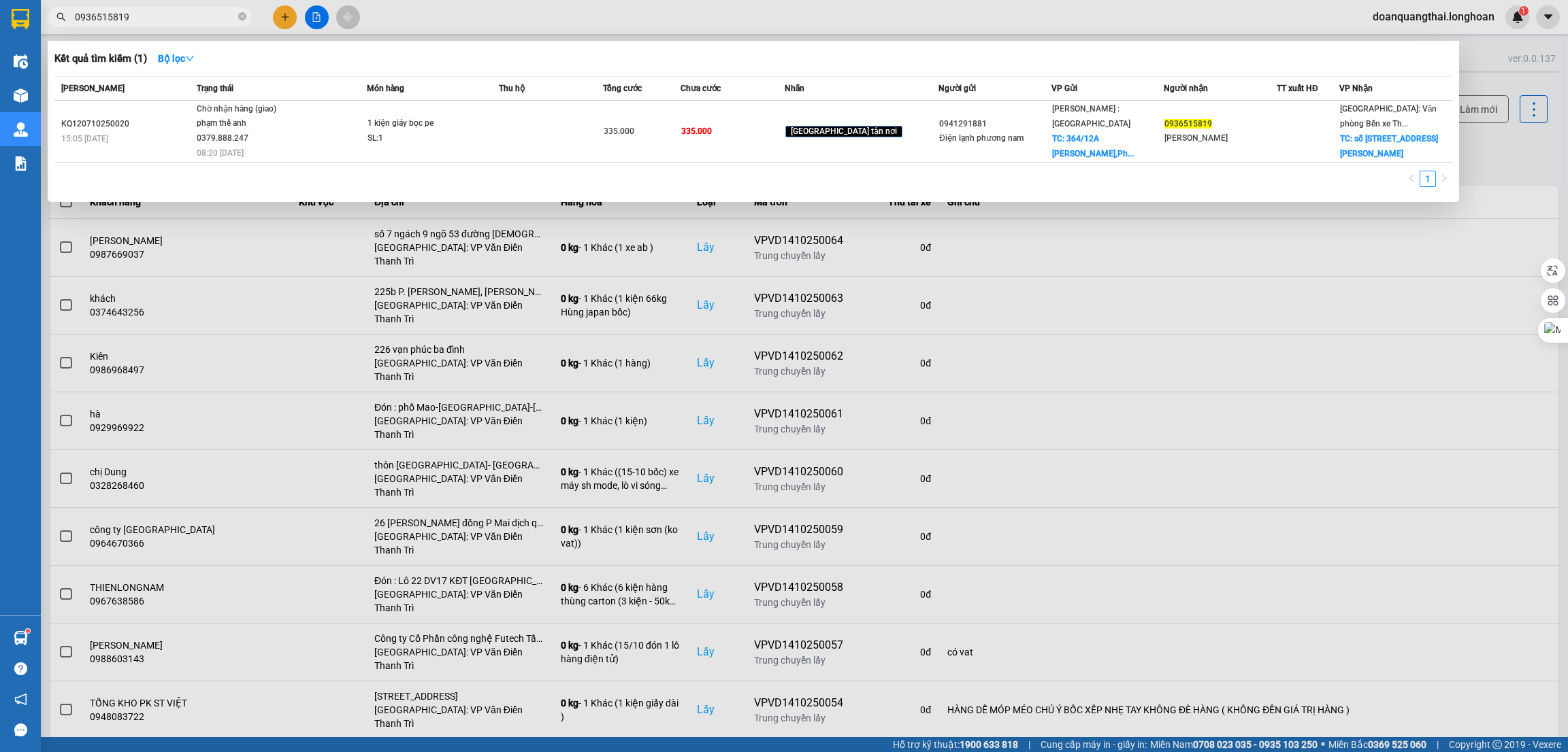
click at [148, 20] on input "0936515819" at bounding box center [155, 17] width 160 height 15
paste input "8310285"
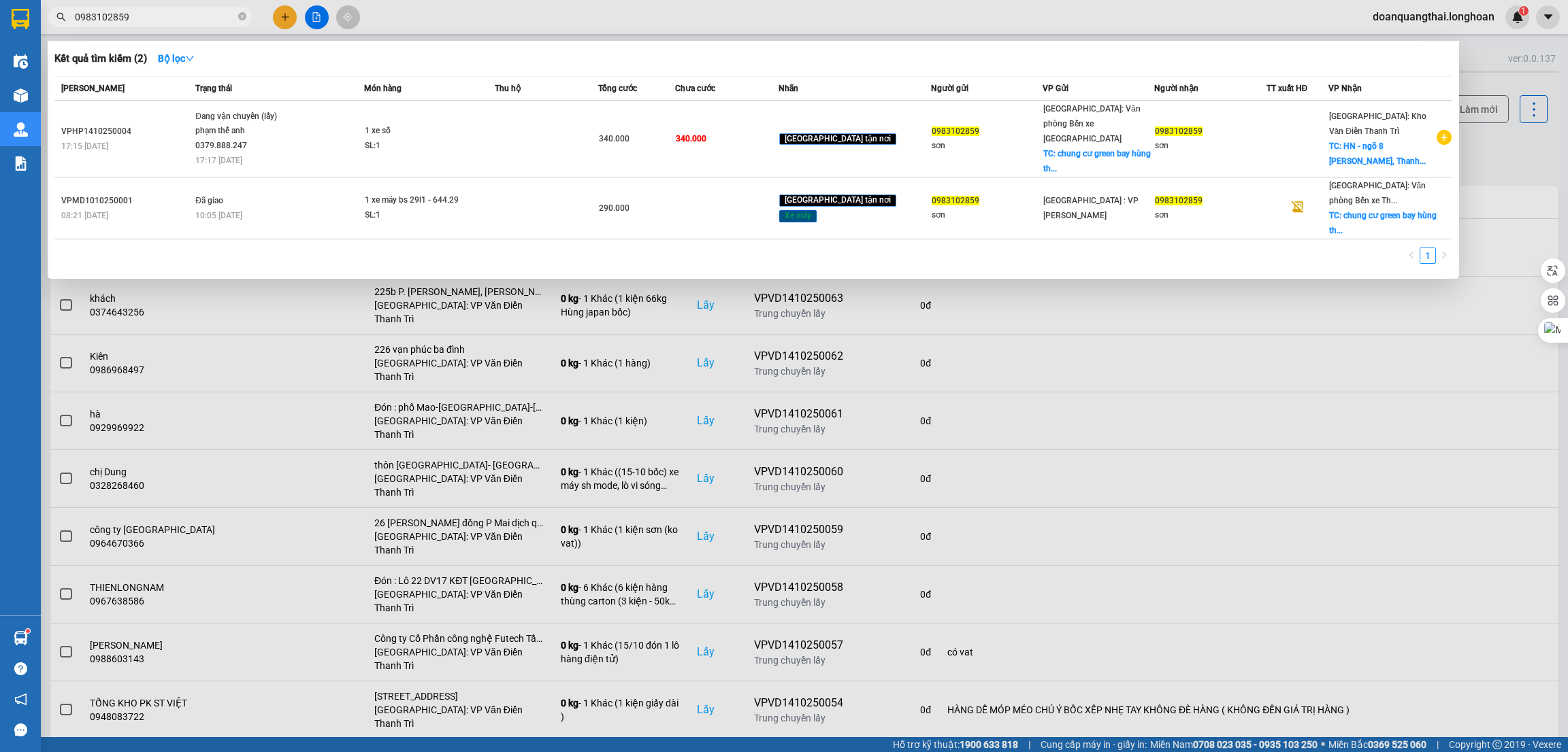
type input "0983102859"
click at [1201, 417] on div at bounding box center [784, 376] width 1568 height 752
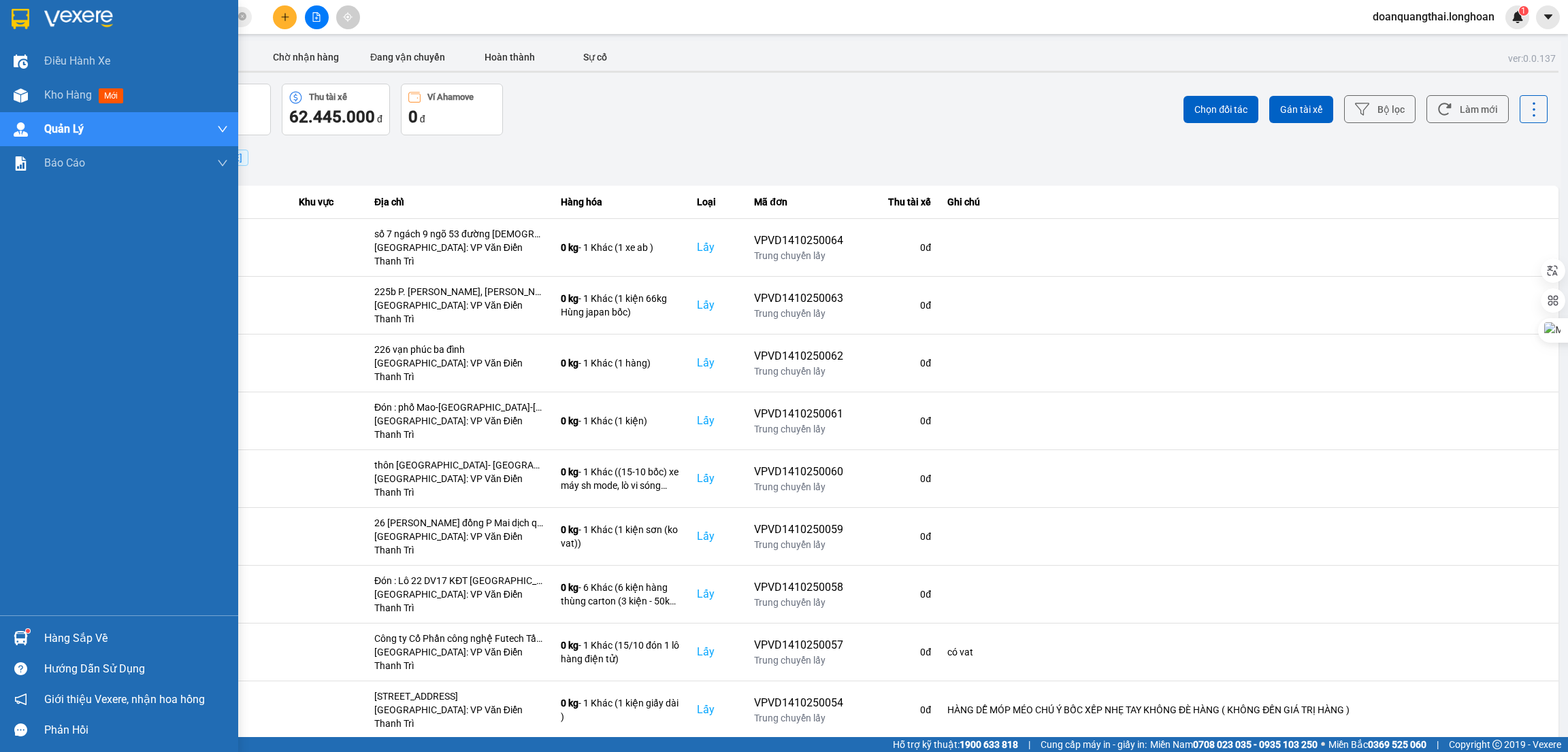
click at [77, 21] on img at bounding box center [79, 19] width 69 height 21
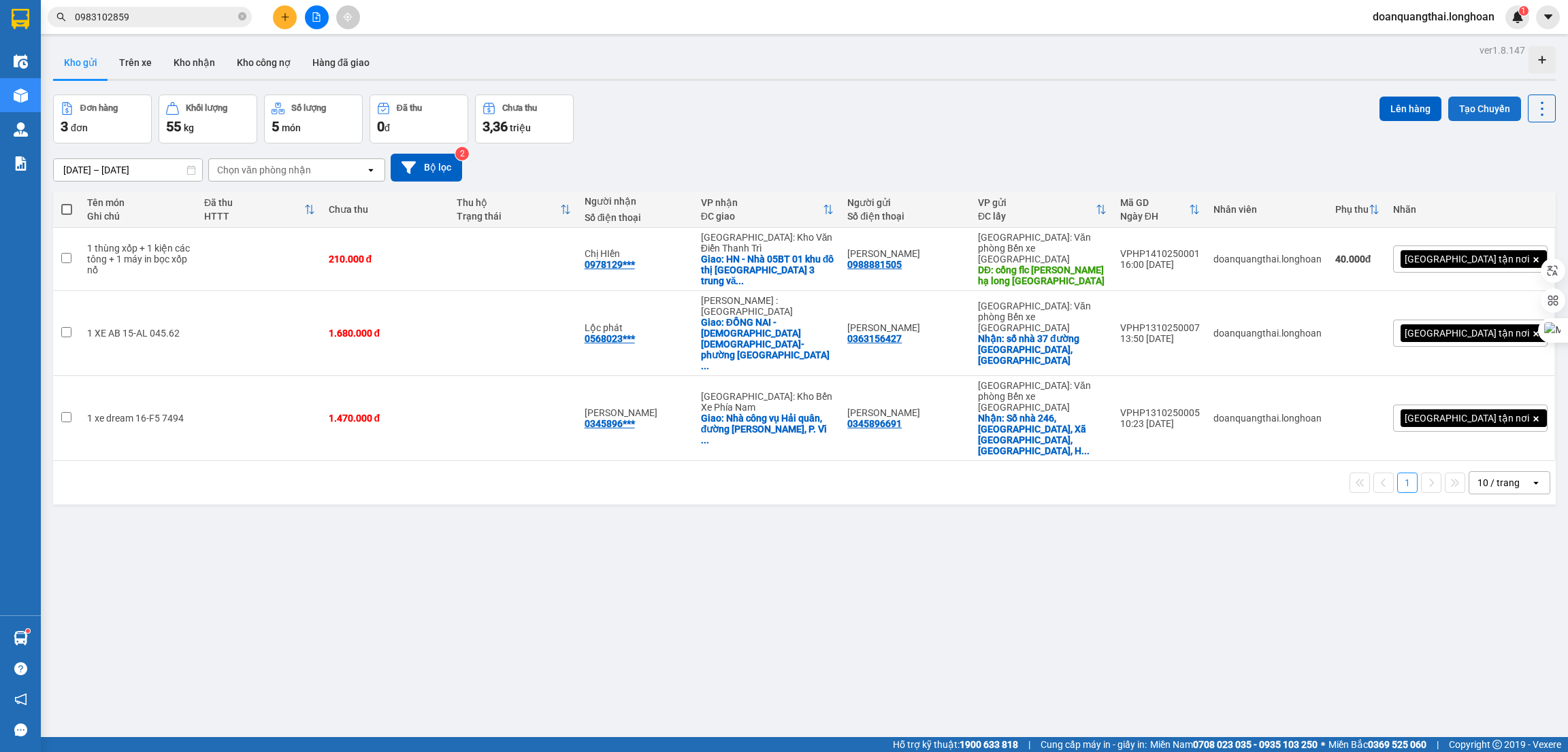
click at [1455, 117] on button "Tạo Chuyến" at bounding box center [1484, 109] width 73 height 25
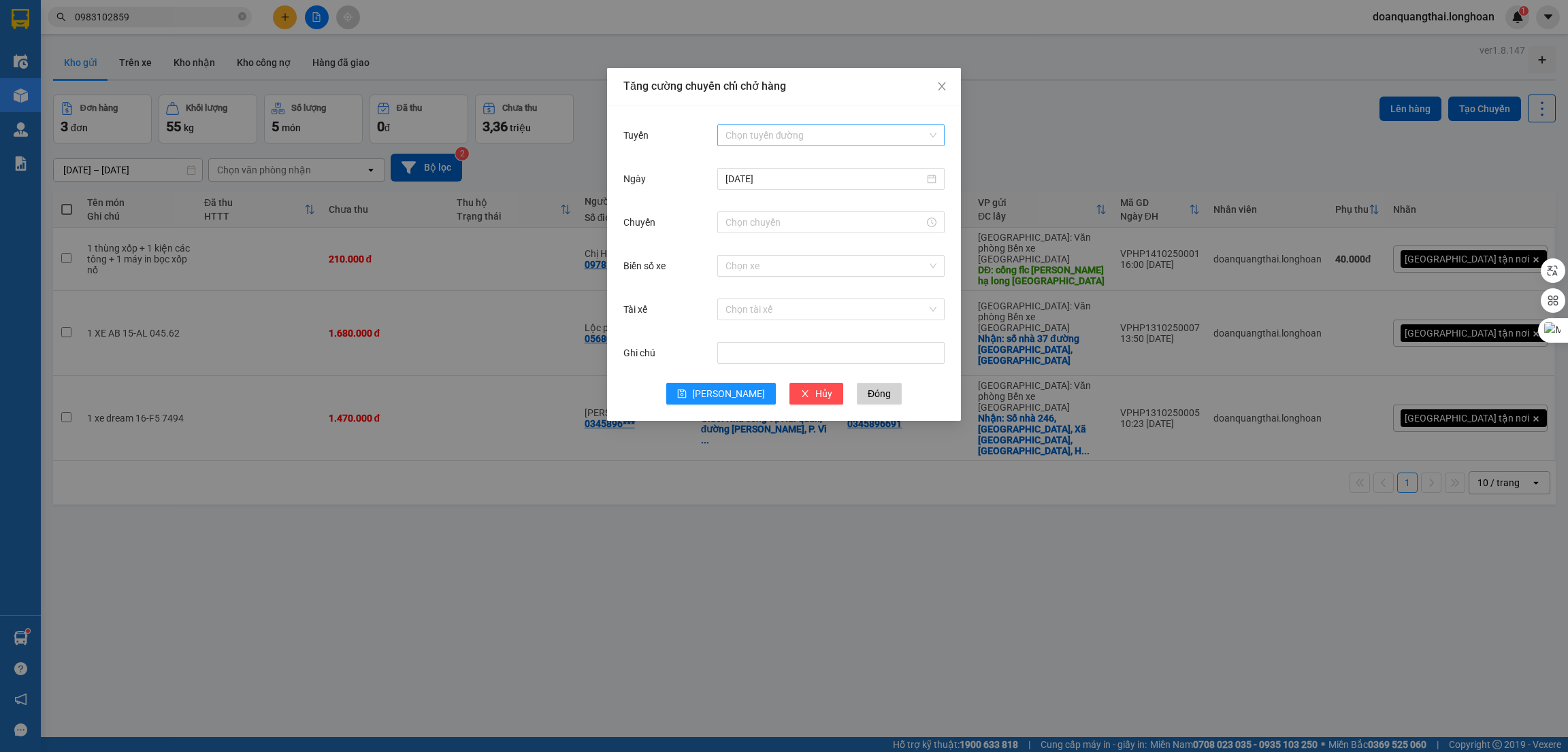
click at [847, 124] on div "Chọn tuyến đường" at bounding box center [830, 135] width 227 height 21
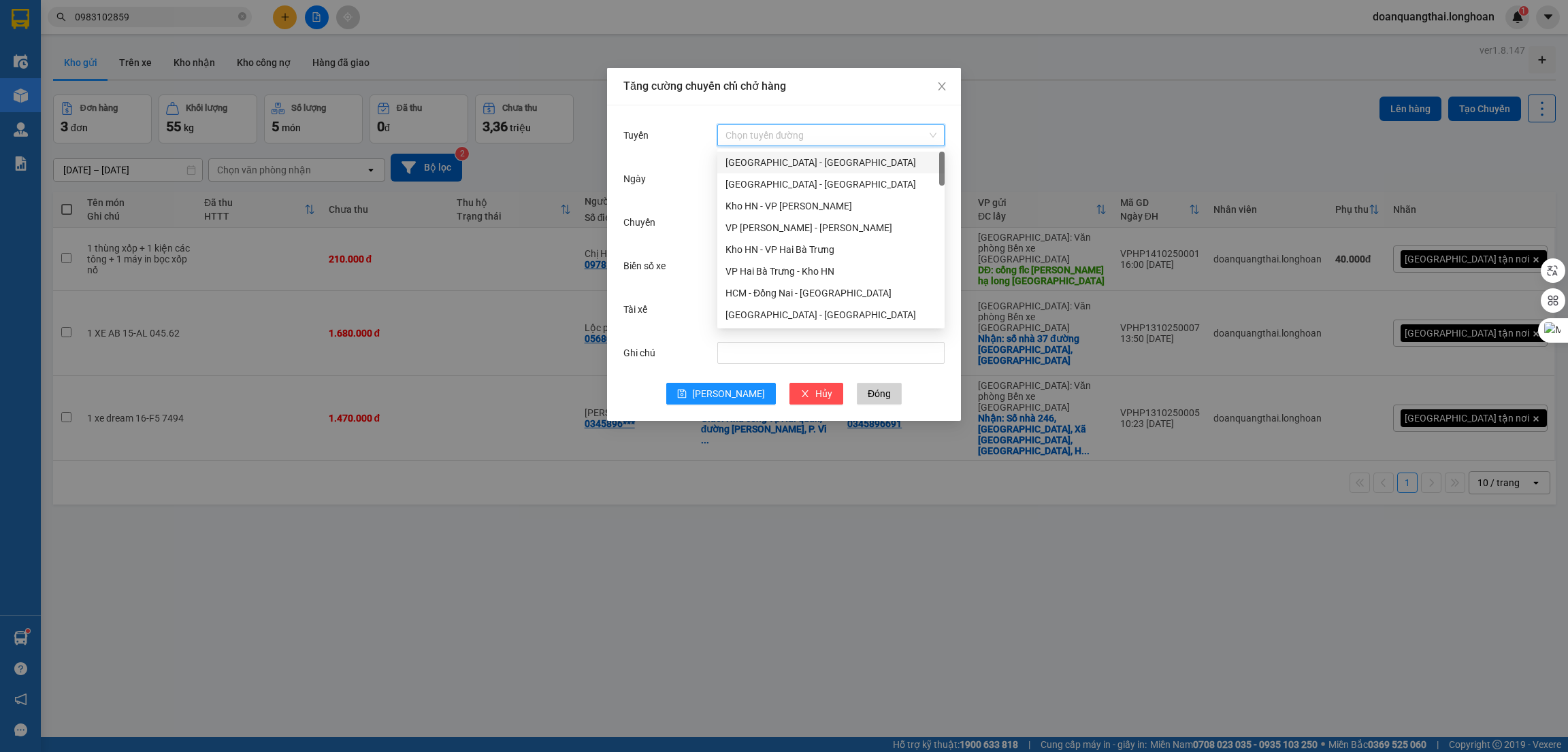
click at [770, 167] on div "[GEOGRAPHIC_DATA] - [GEOGRAPHIC_DATA]" at bounding box center [830, 163] width 211 height 15
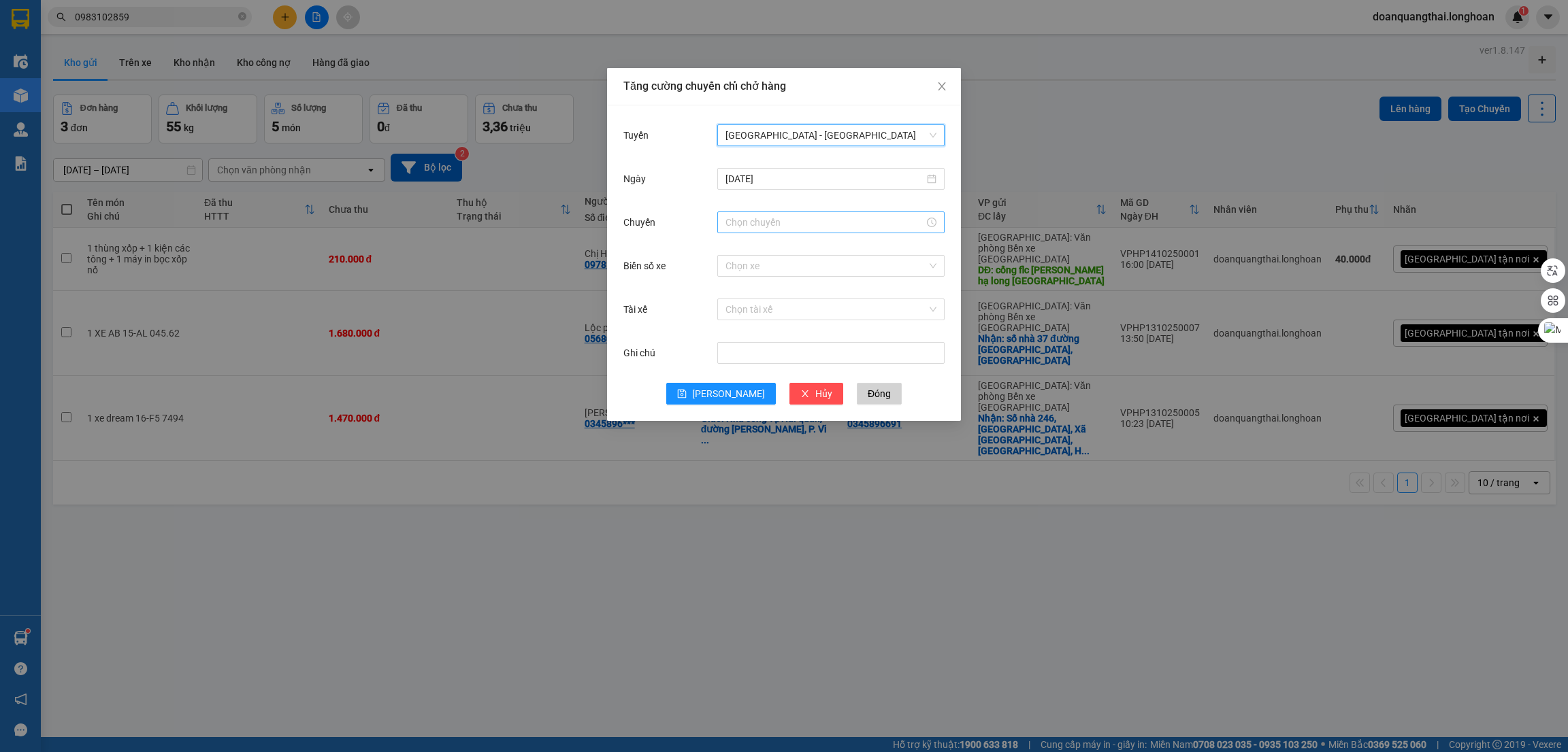
click at [779, 223] on input "Chuyến" at bounding box center [825, 223] width 199 height 15
click at [737, 248] on div "23" at bounding box center [736, 248] width 38 height 19
type input "23:00"
click at [772, 429] on span "OK" at bounding box center [774, 429] width 13 height 15
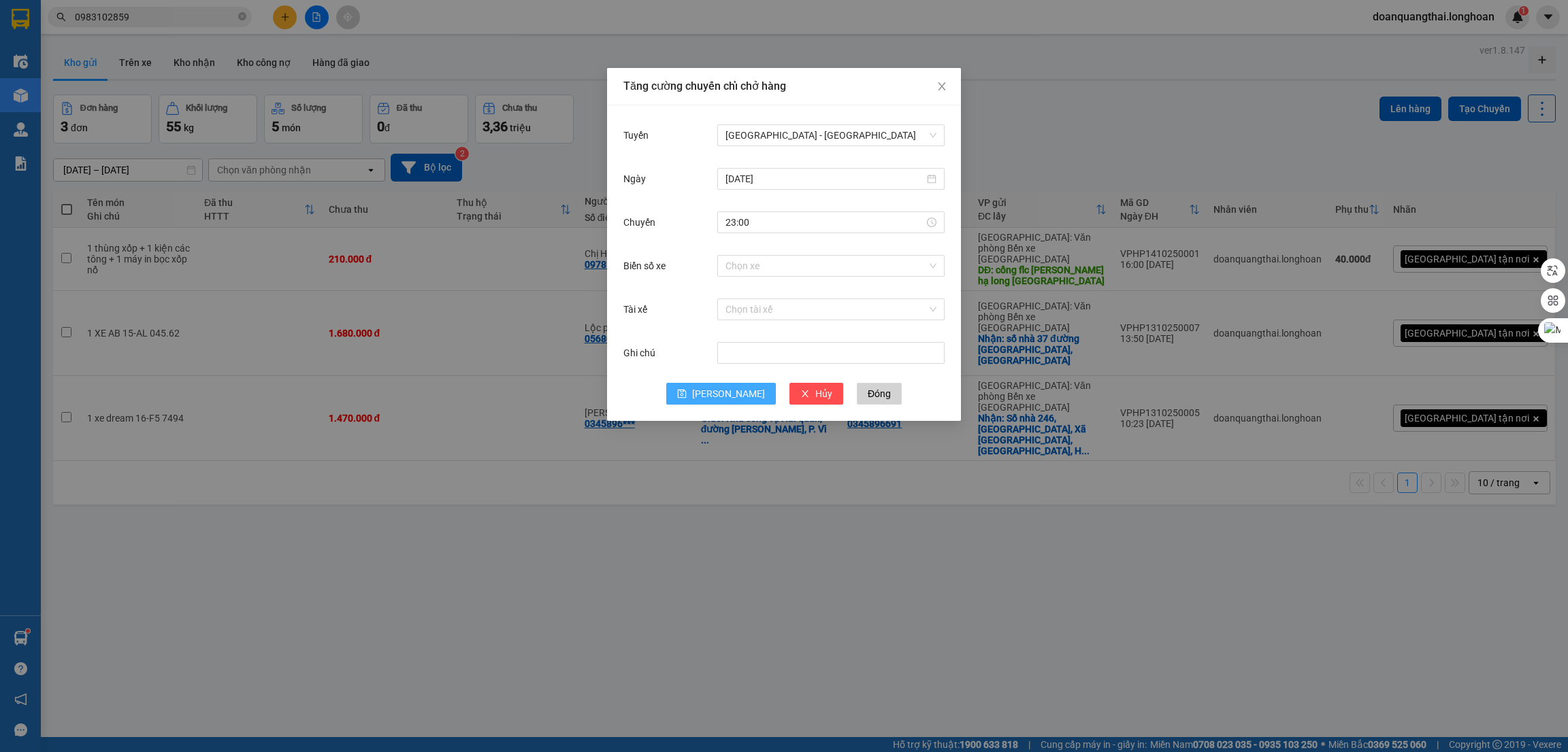
click at [730, 397] on span "[PERSON_NAME]" at bounding box center [728, 394] width 73 height 15
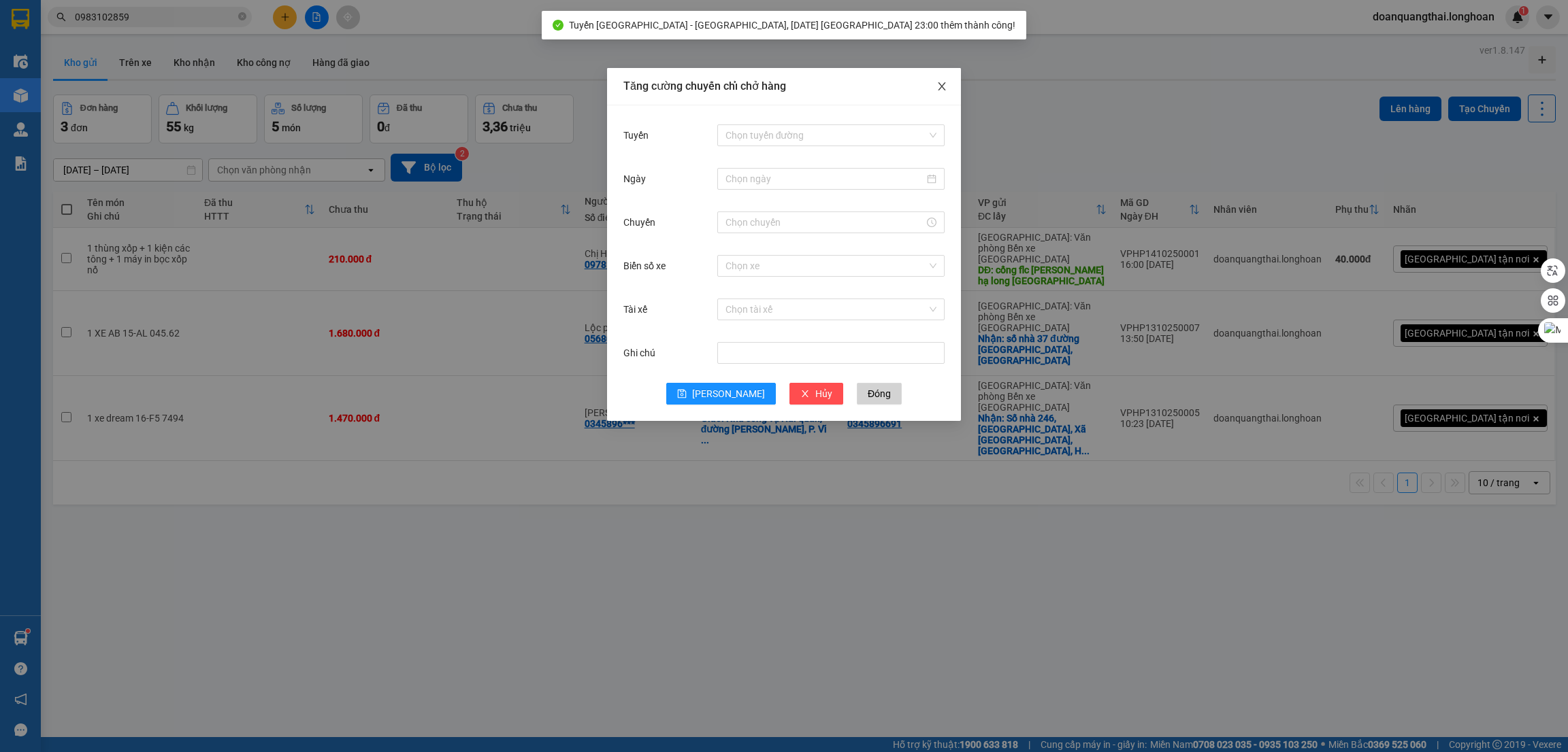
click at [938, 89] on icon "close" at bounding box center [941, 85] width 11 height 11
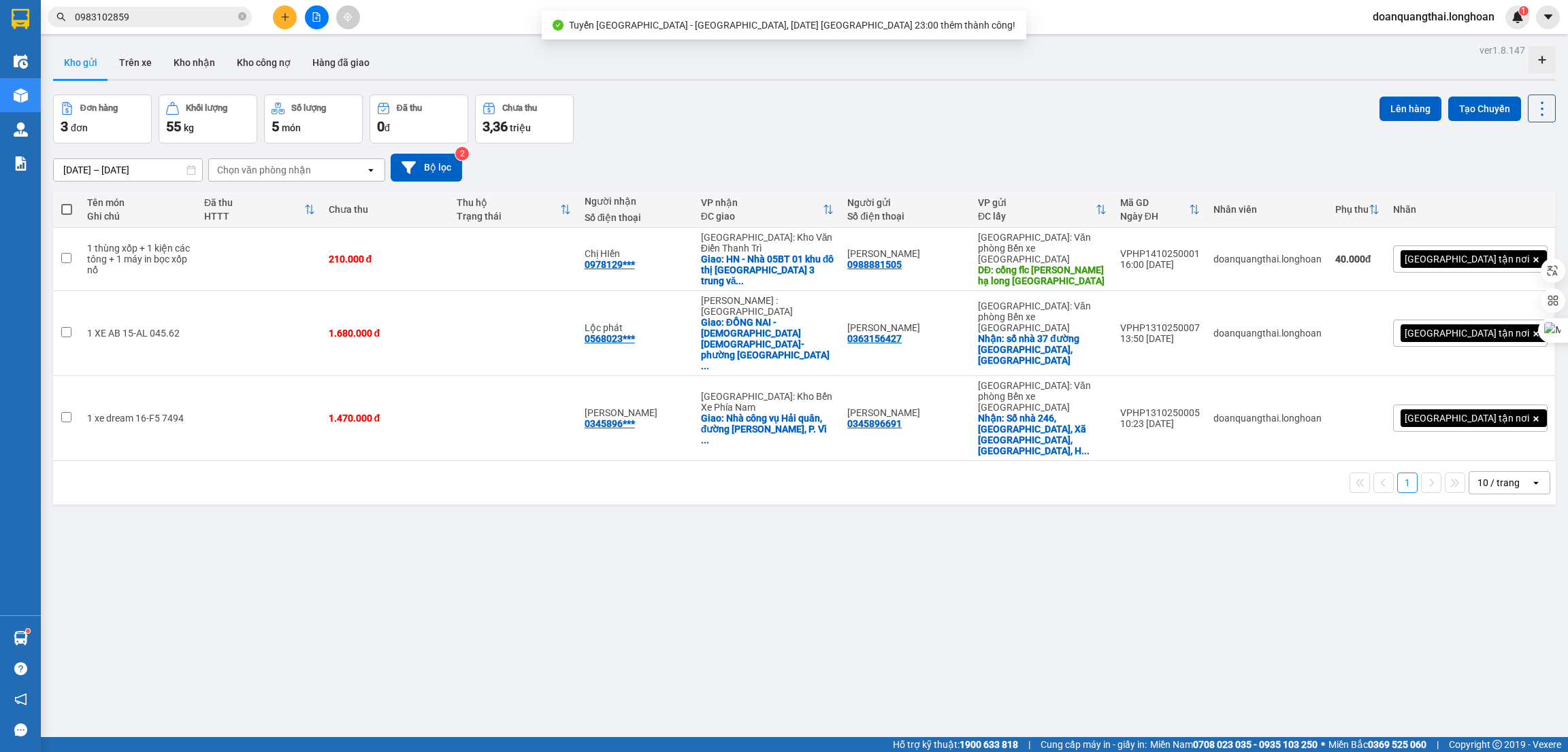
click at [62, 208] on span at bounding box center [66, 209] width 11 height 11
click at [67, 203] on input "checkbox" at bounding box center [67, 203] width 0 height 0
checkbox input "true"
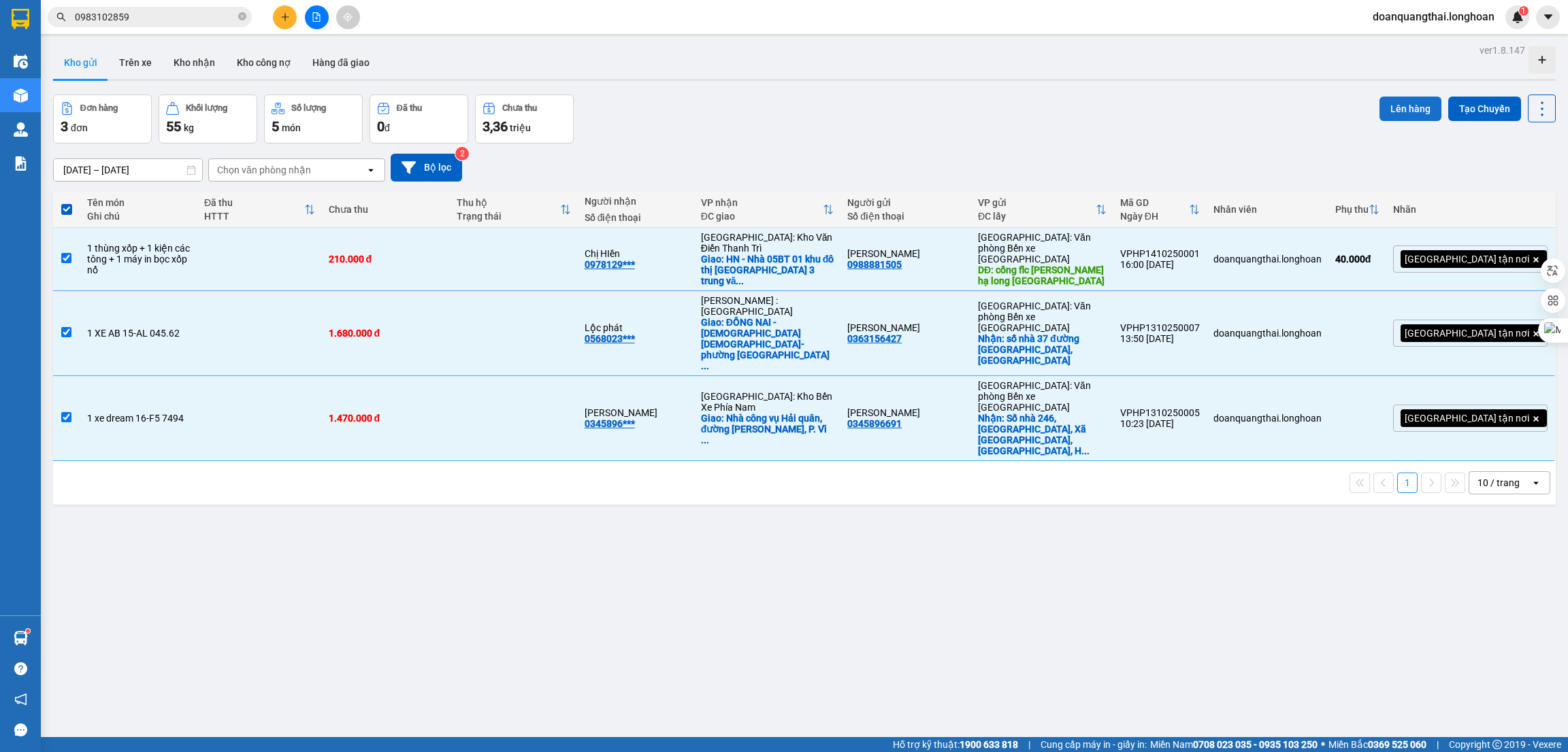
click at [1380, 111] on button "Lên hàng" at bounding box center [1410, 109] width 62 height 25
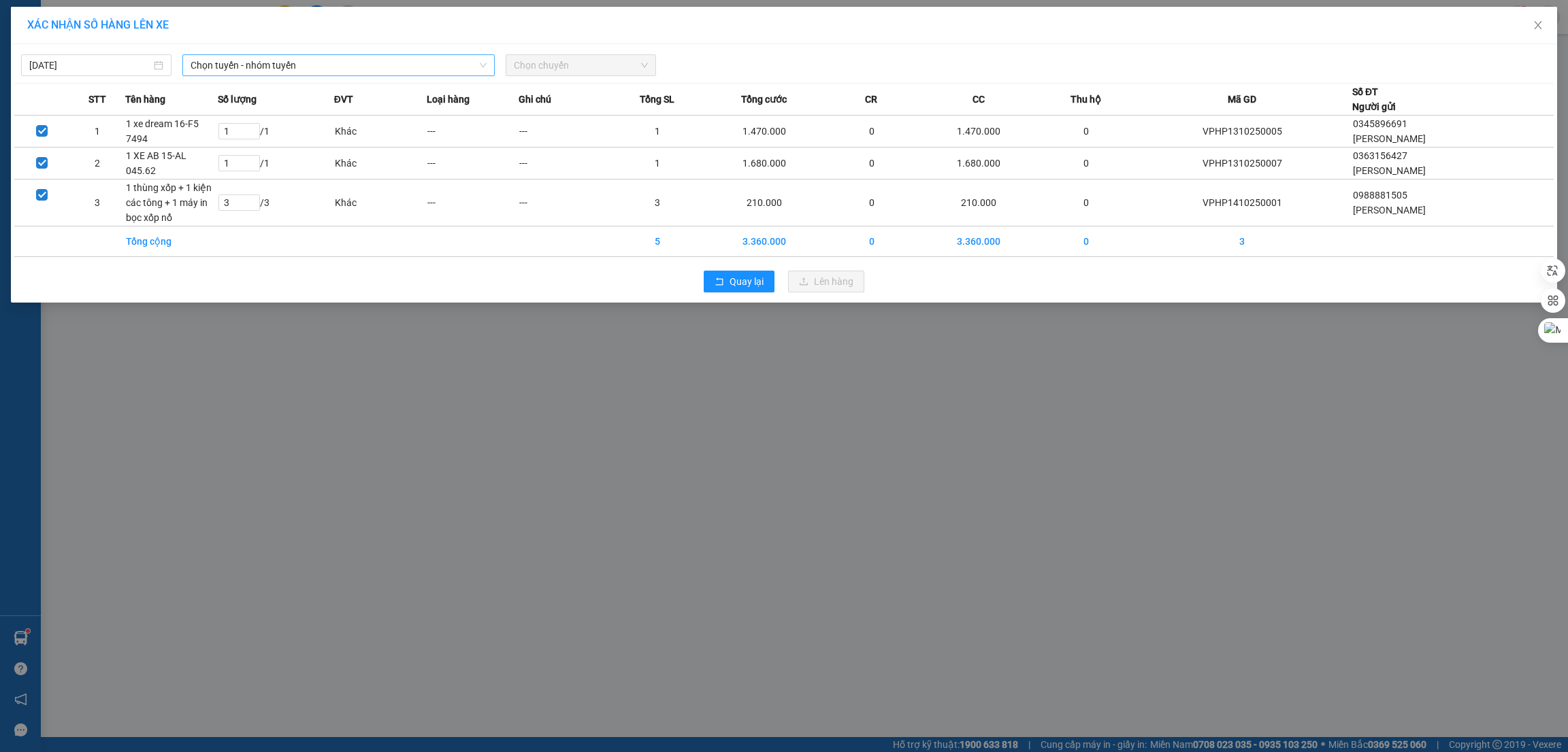
click at [255, 58] on span "Chọn tuyến - nhóm tuyến" at bounding box center [339, 65] width 296 height 21
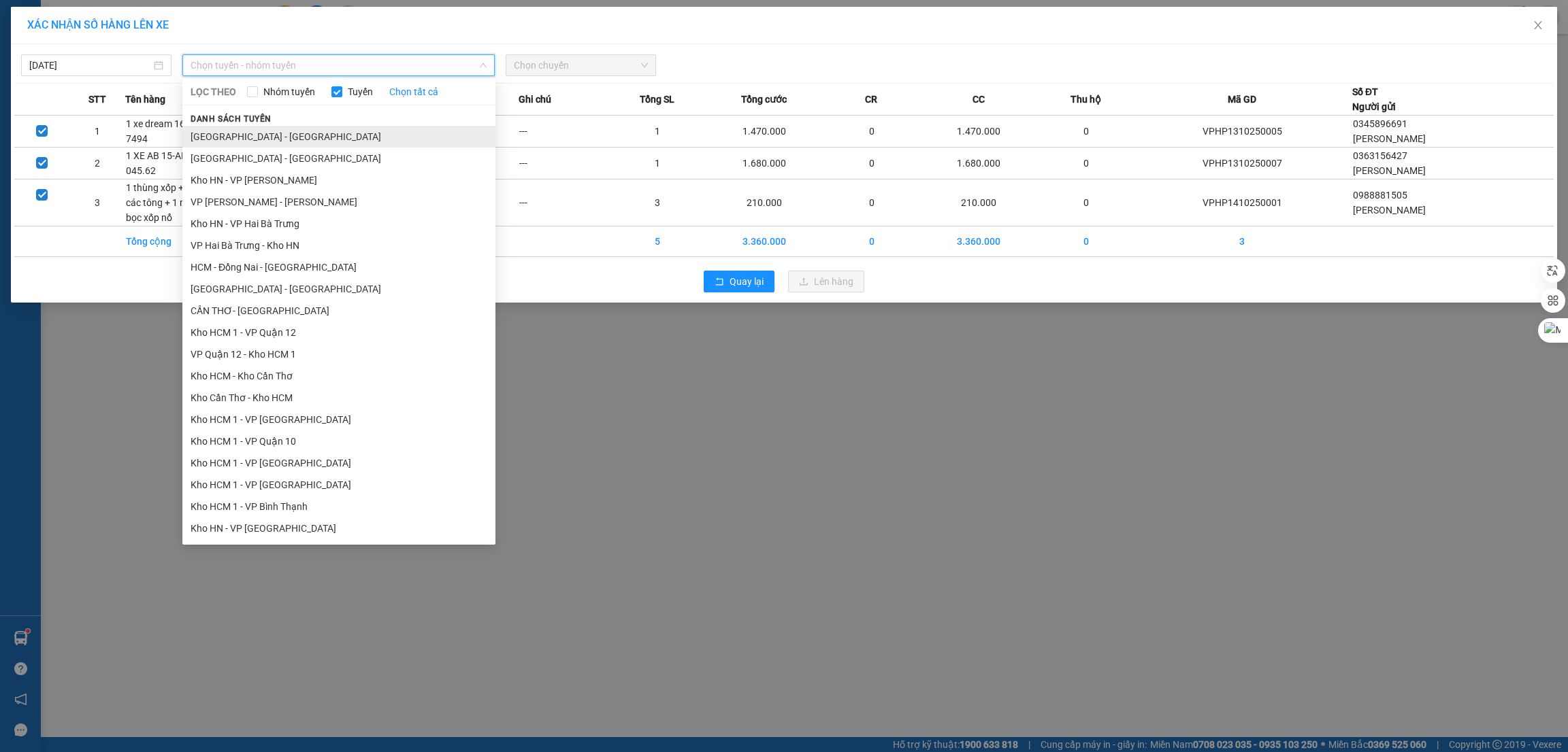
click at [271, 136] on li "[GEOGRAPHIC_DATA] - [GEOGRAPHIC_DATA]" at bounding box center [339, 136] width 313 height 21
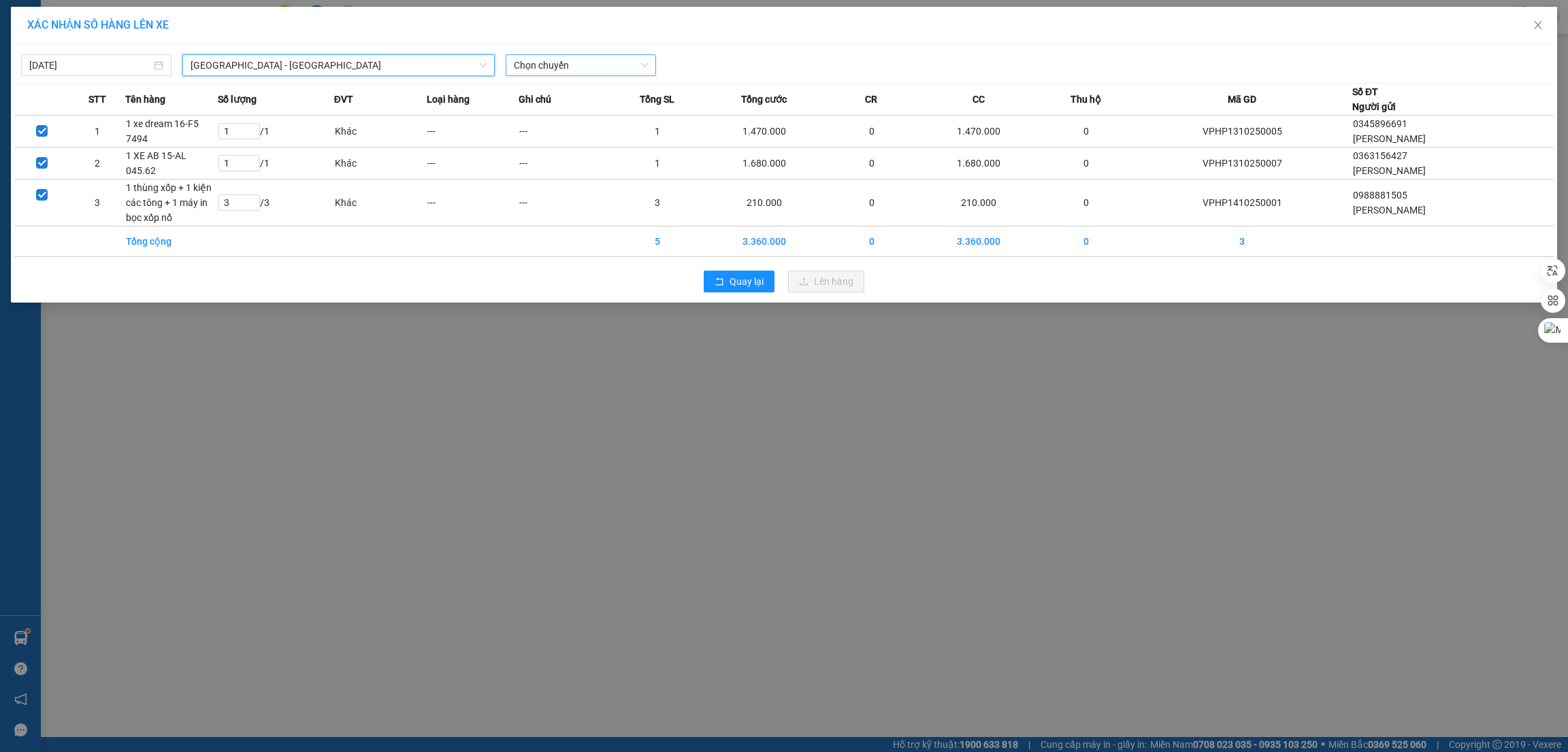
click at [602, 73] on span "Chọn chuyến" at bounding box center [580, 65] width 134 height 21
click at [556, 119] on div "23:00 (TC)" at bounding box center [567, 114] width 106 height 15
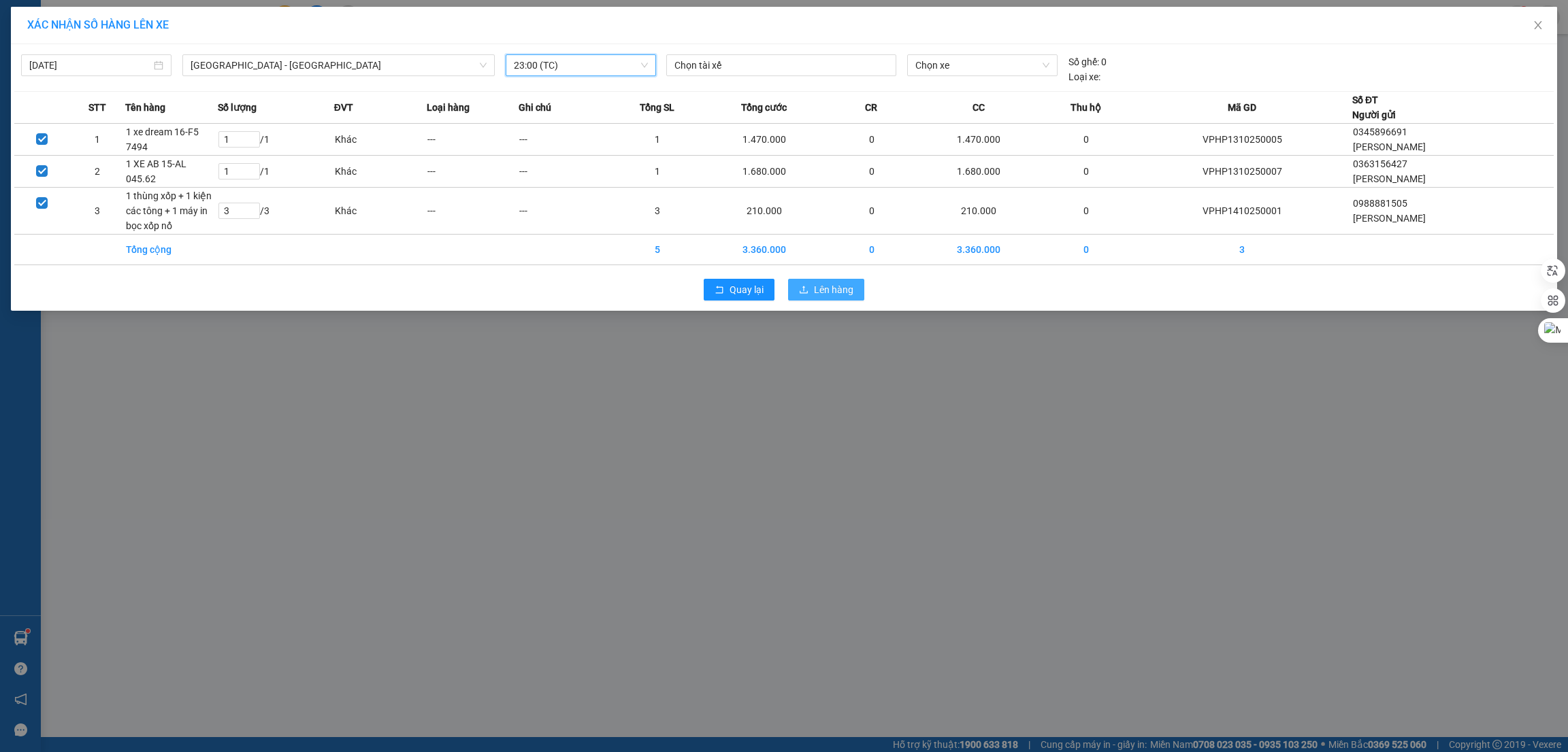
click at [827, 288] on span "Lên hàng" at bounding box center [834, 289] width 39 height 15
